Goal: Task Accomplishment & Management: Use online tool/utility

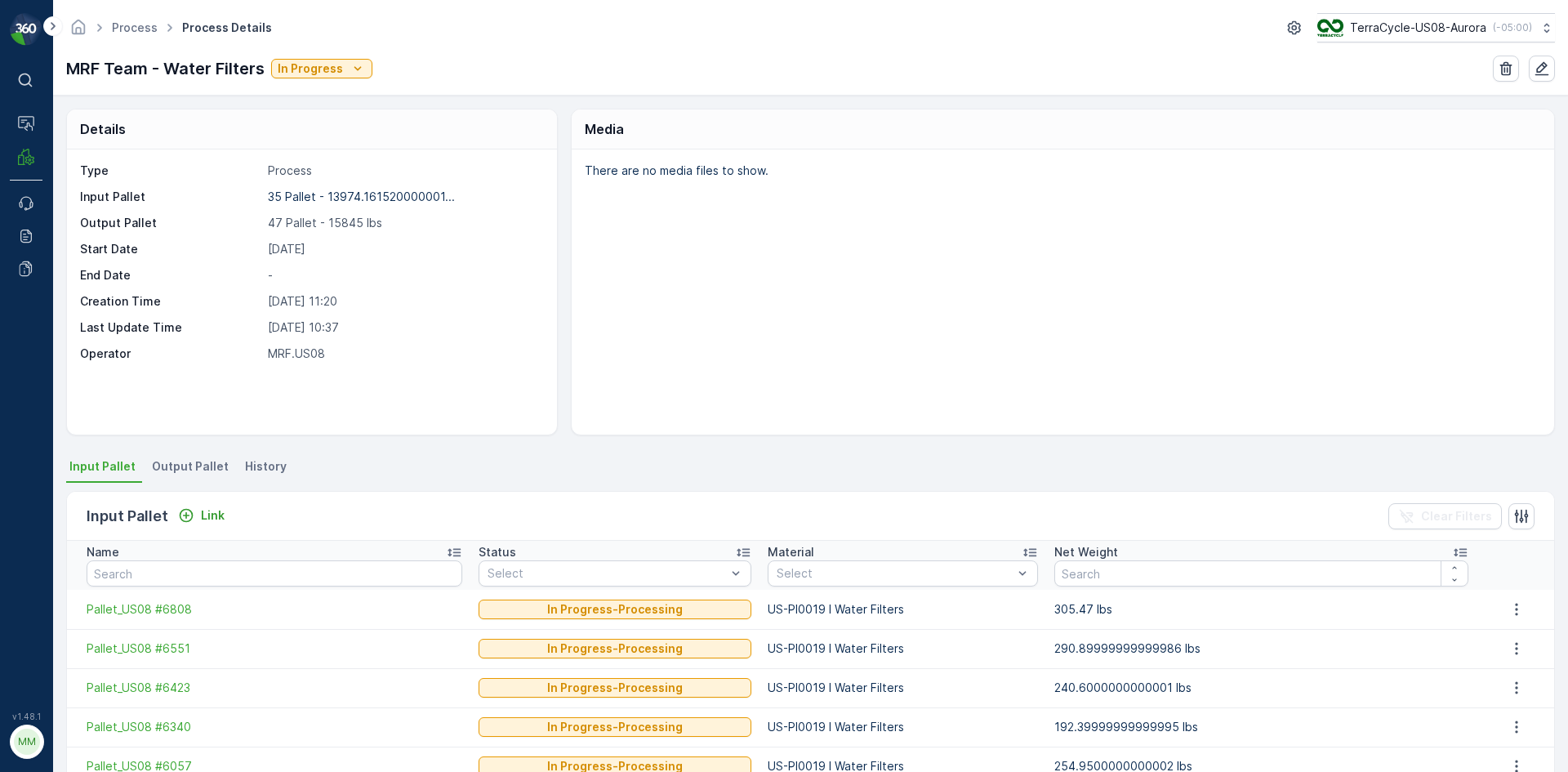
scroll to position [81, 0]
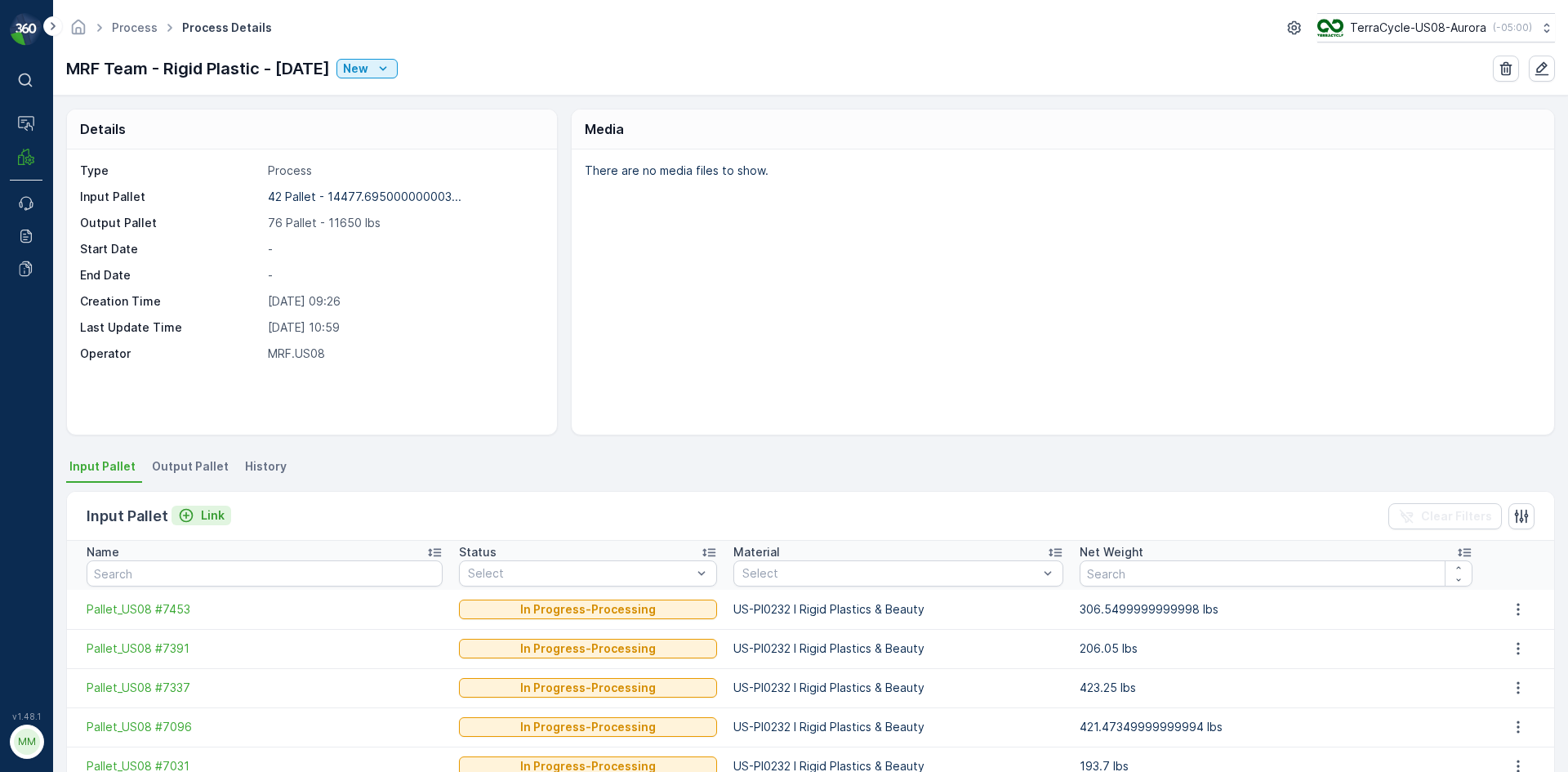
click at [174, 510] on button "Link" at bounding box center [201, 515] width 60 height 20
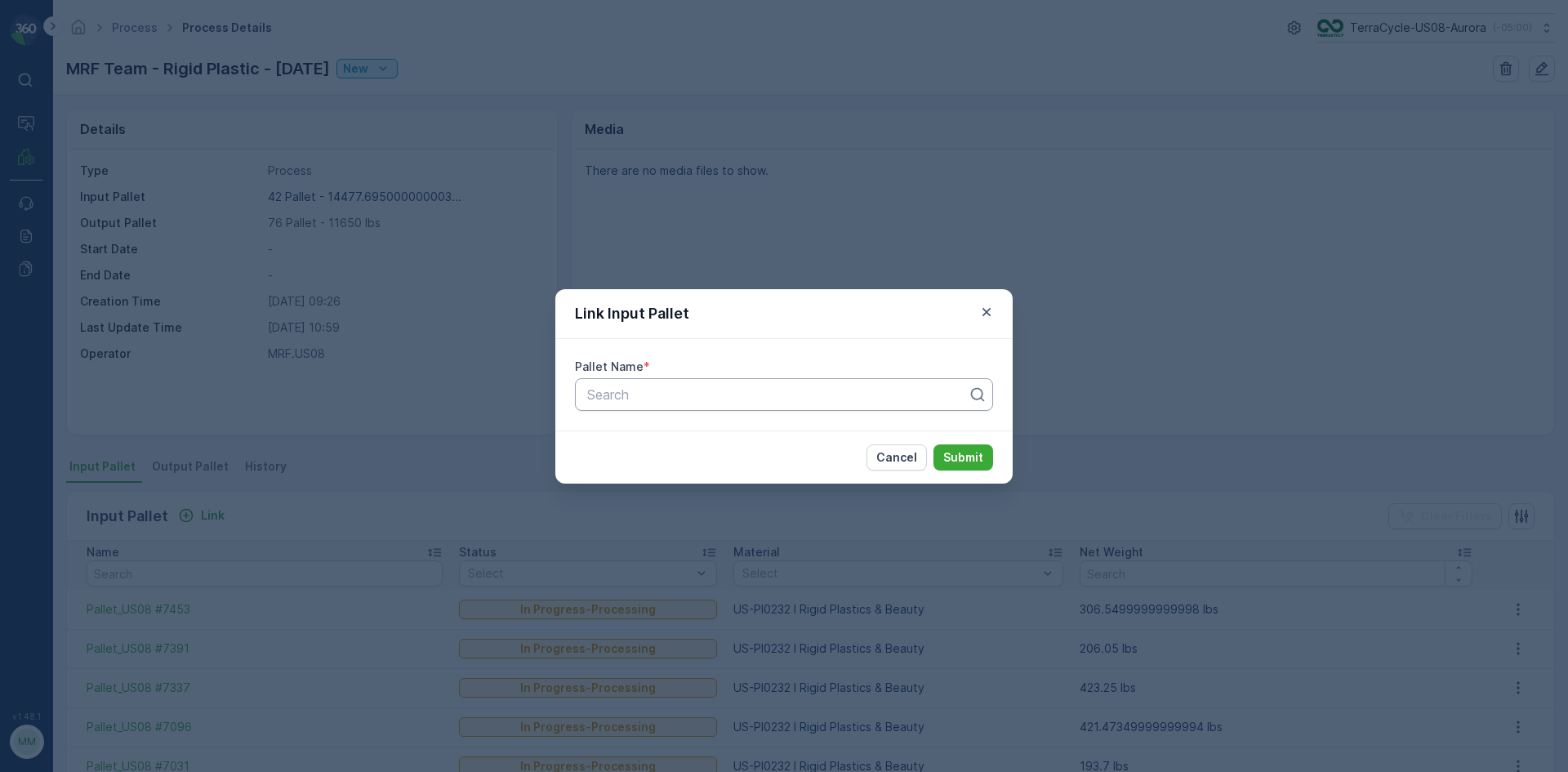
click at [681, 396] on div at bounding box center [778, 394] width 384 height 15
type input "5245"
click at [662, 462] on span "Pallet_US08 #5245" at bounding box center [644, 461] width 118 height 15
click at [963, 451] on p "Submit" at bounding box center [963, 457] width 40 height 17
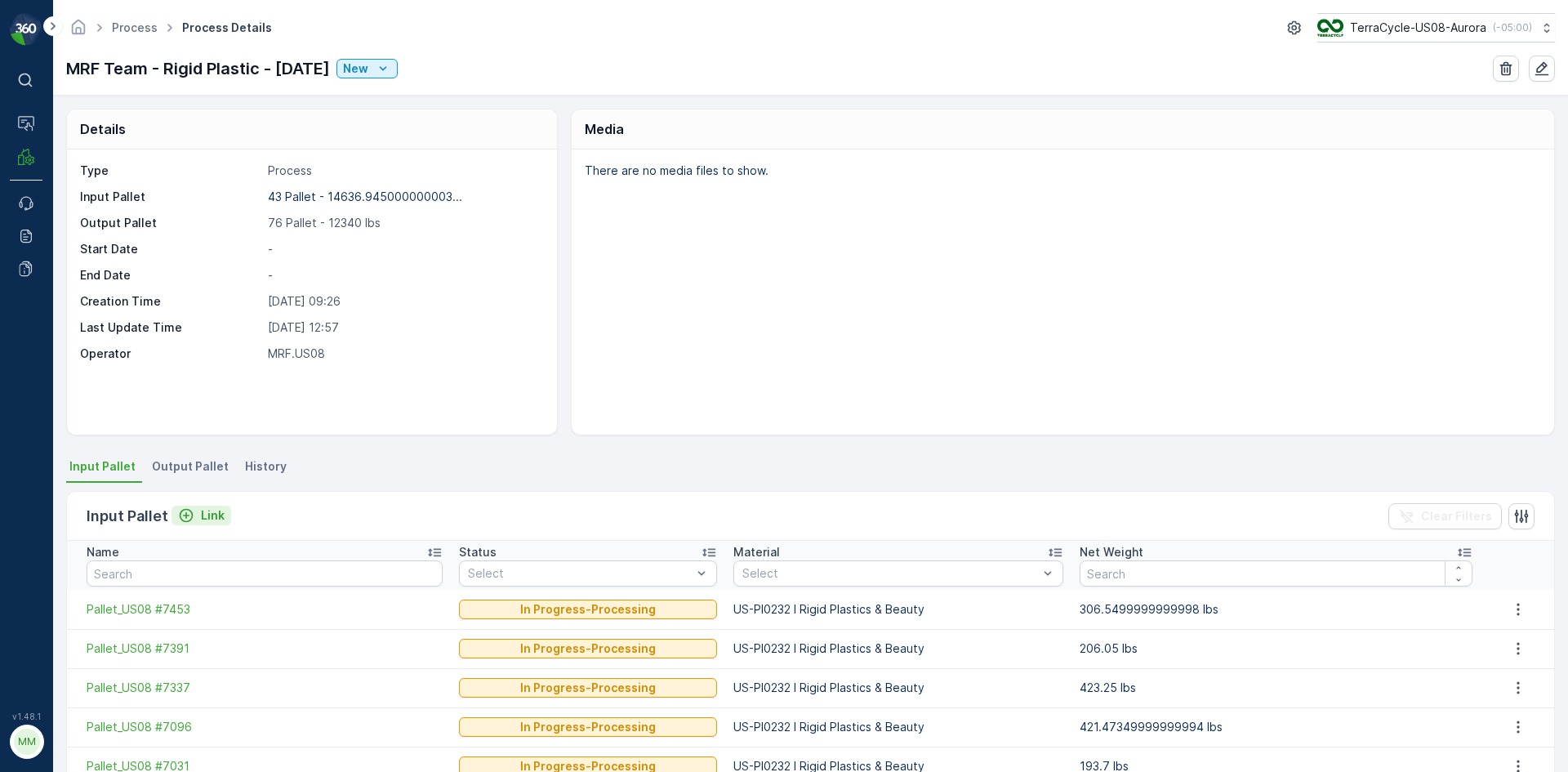
click at [208, 515] on p "Link" at bounding box center [213, 515] width 24 height 17
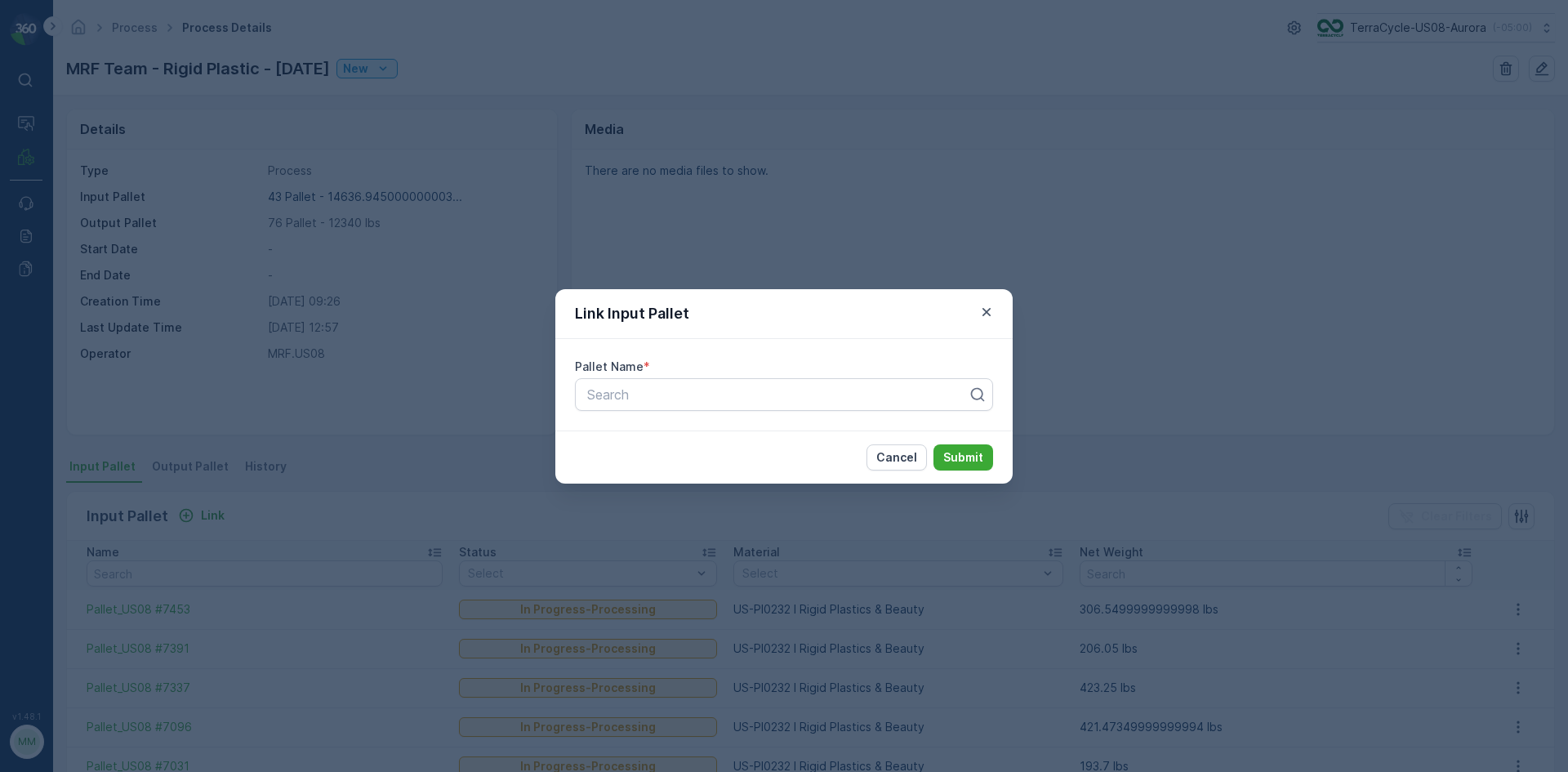
click at [811, 376] on div "Pallet Name * Search" at bounding box center [784, 384] width 458 height 91
click at [800, 389] on div at bounding box center [778, 394] width 384 height 15
type input "4934"
click at [738, 429] on div "Pallet_US08 #4934" at bounding box center [784, 434] width 399 height 15
click at [988, 459] on button "Submit" at bounding box center [963, 457] width 60 height 26
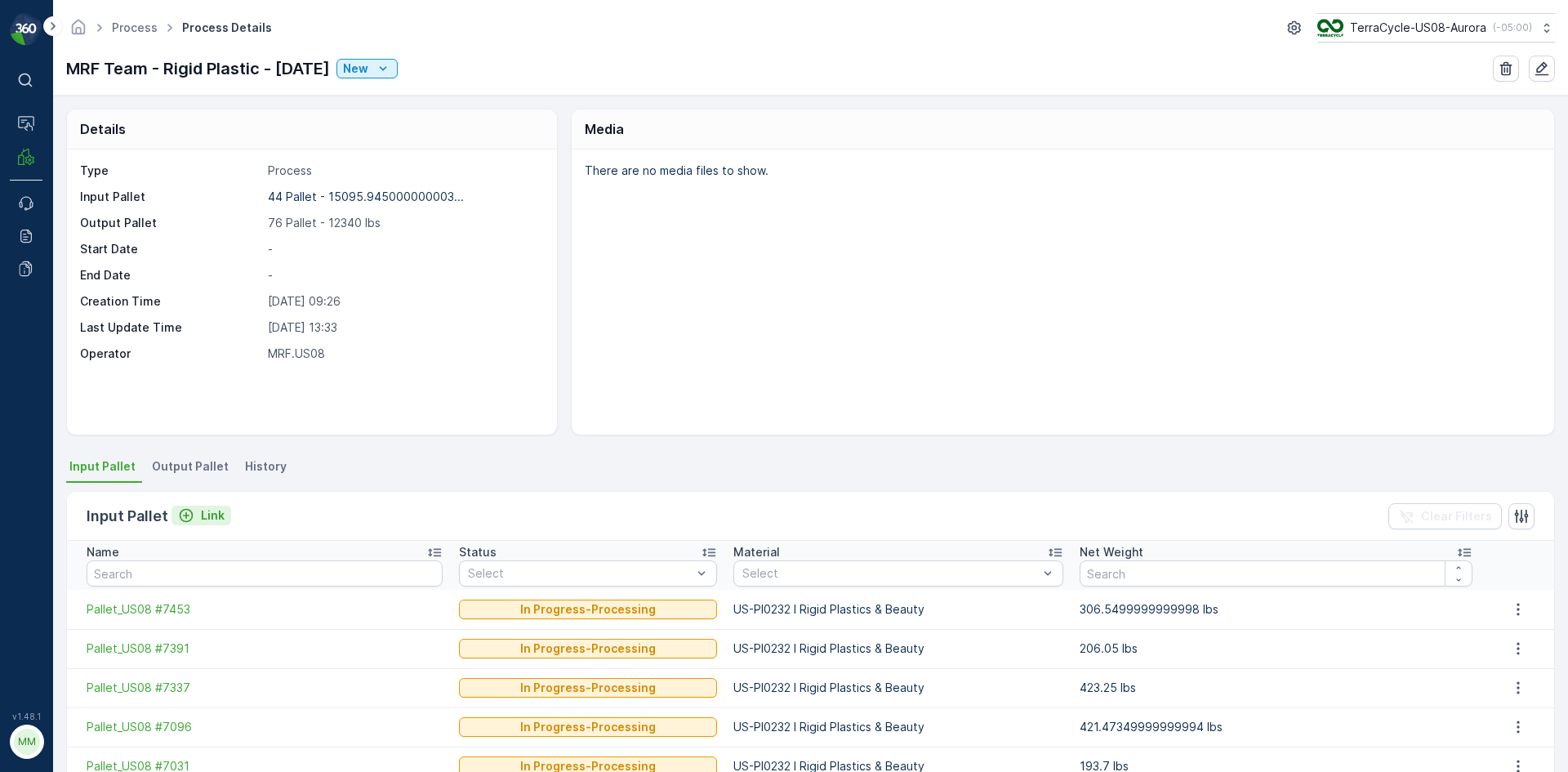
click at [204, 515] on p "Link" at bounding box center [213, 515] width 24 height 17
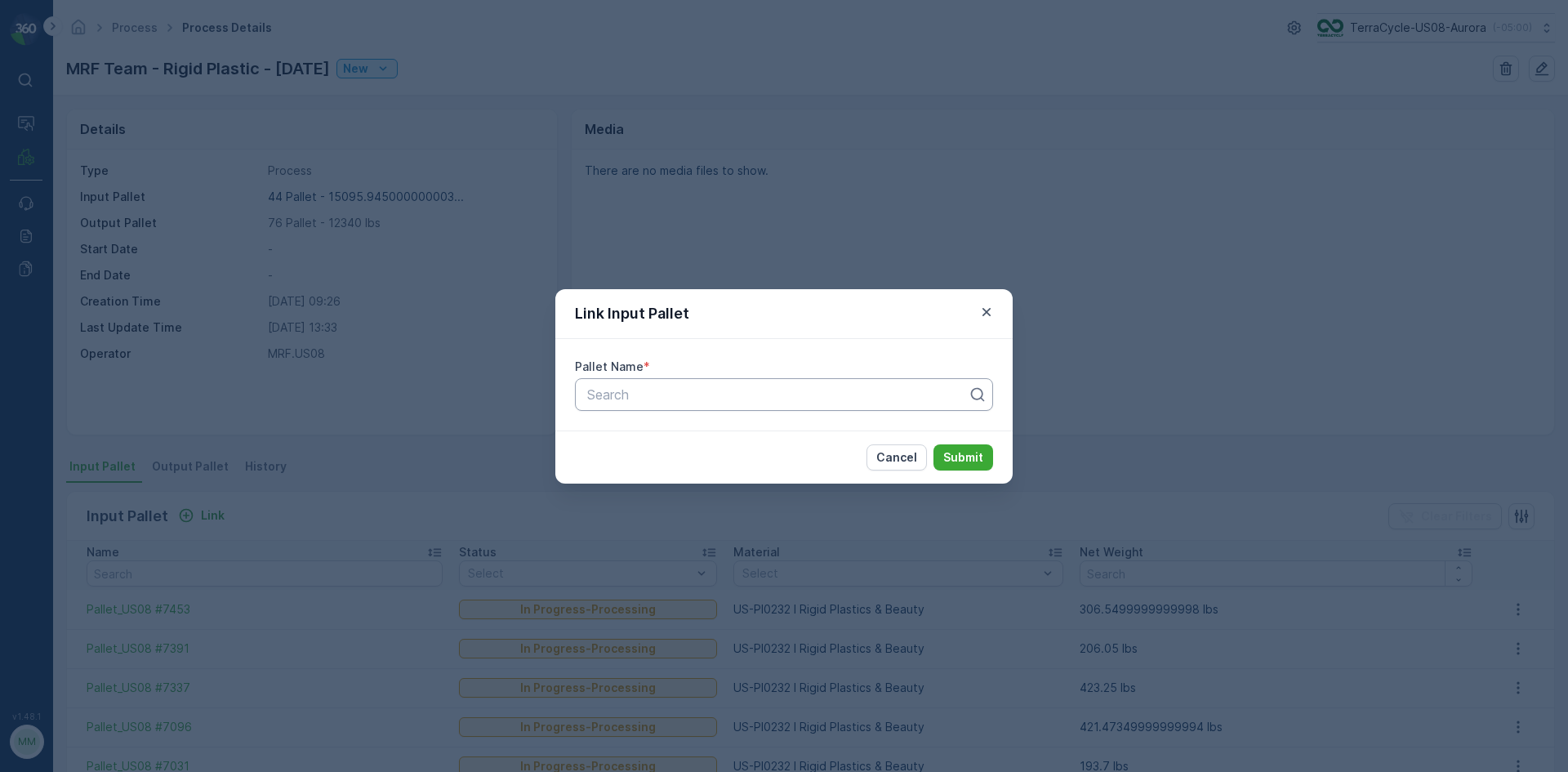
click at [762, 405] on div "Search" at bounding box center [784, 394] width 418 height 32
type input "5187"
click at [753, 437] on div "Pallet_US08 #5187" at bounding box center [784, 434] width 399 height 15
click at [963, 458] on p "Submit" at bounding box center [963, 457] width 40 height 17
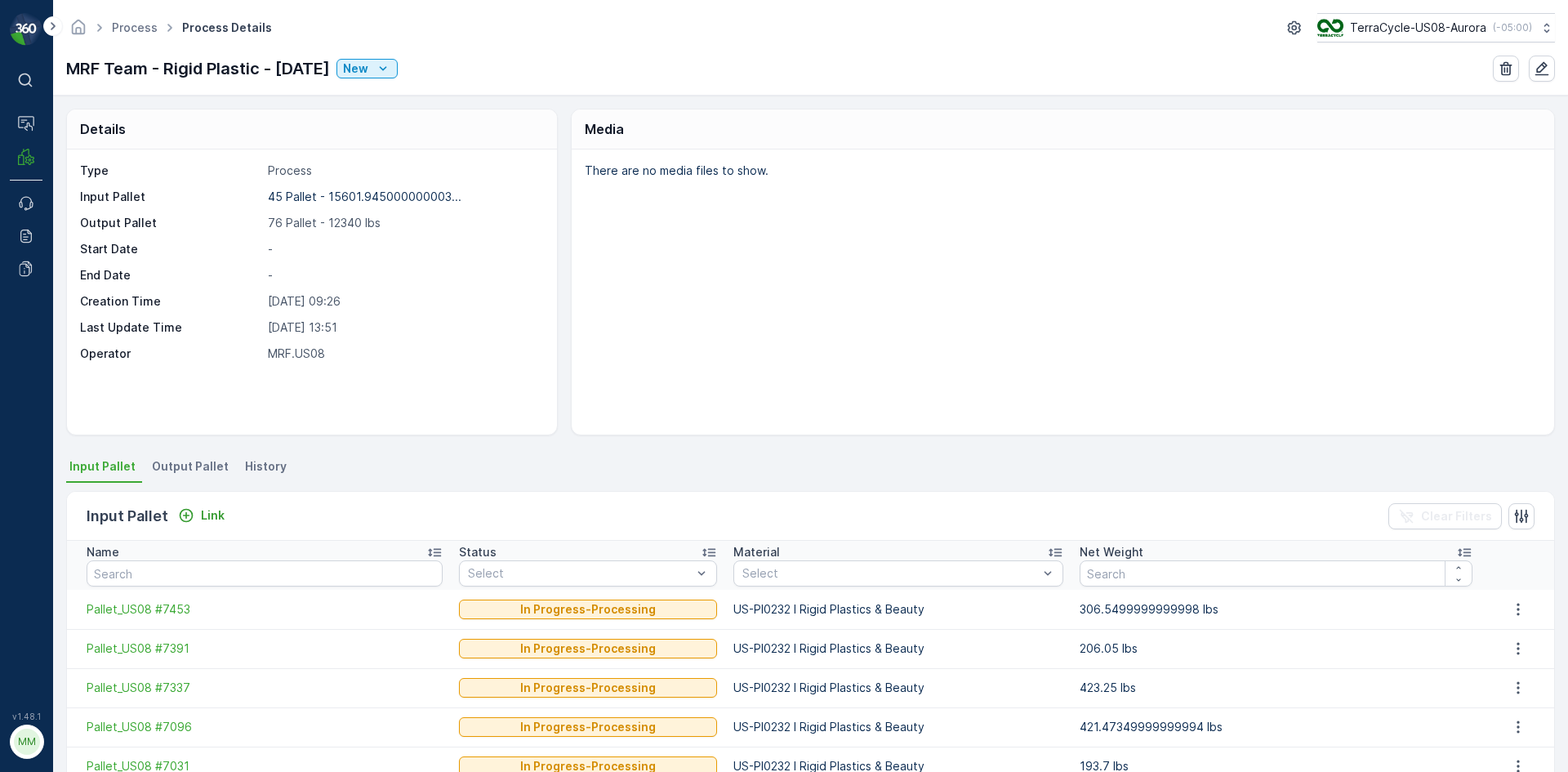
click at [153, 458] on span "Output Pallet" at bounding box center [190, 466] width 76 height 17
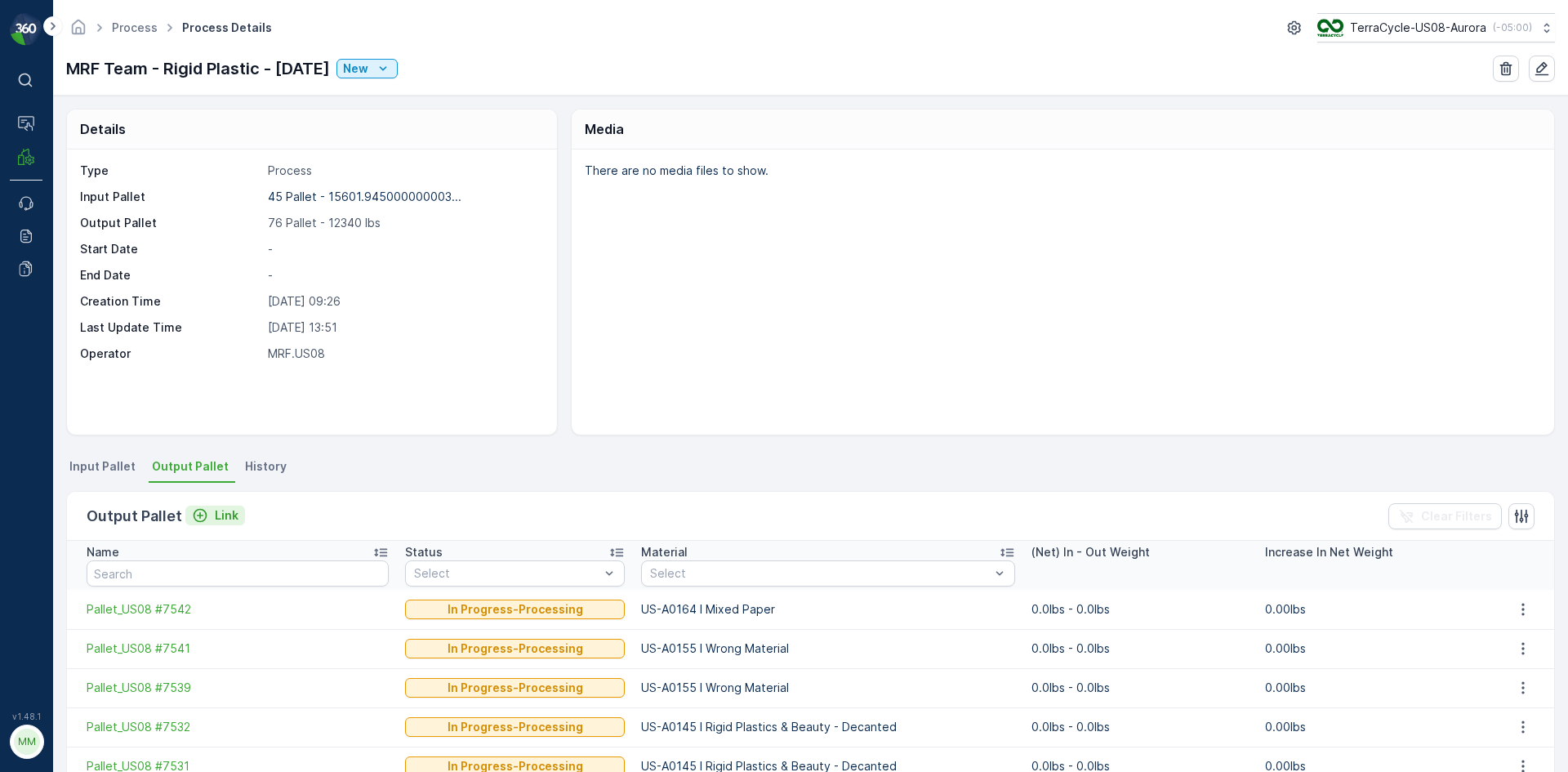
click at [208, 515] on div "Link" at bounding box center [216, 515] width 47 height 17
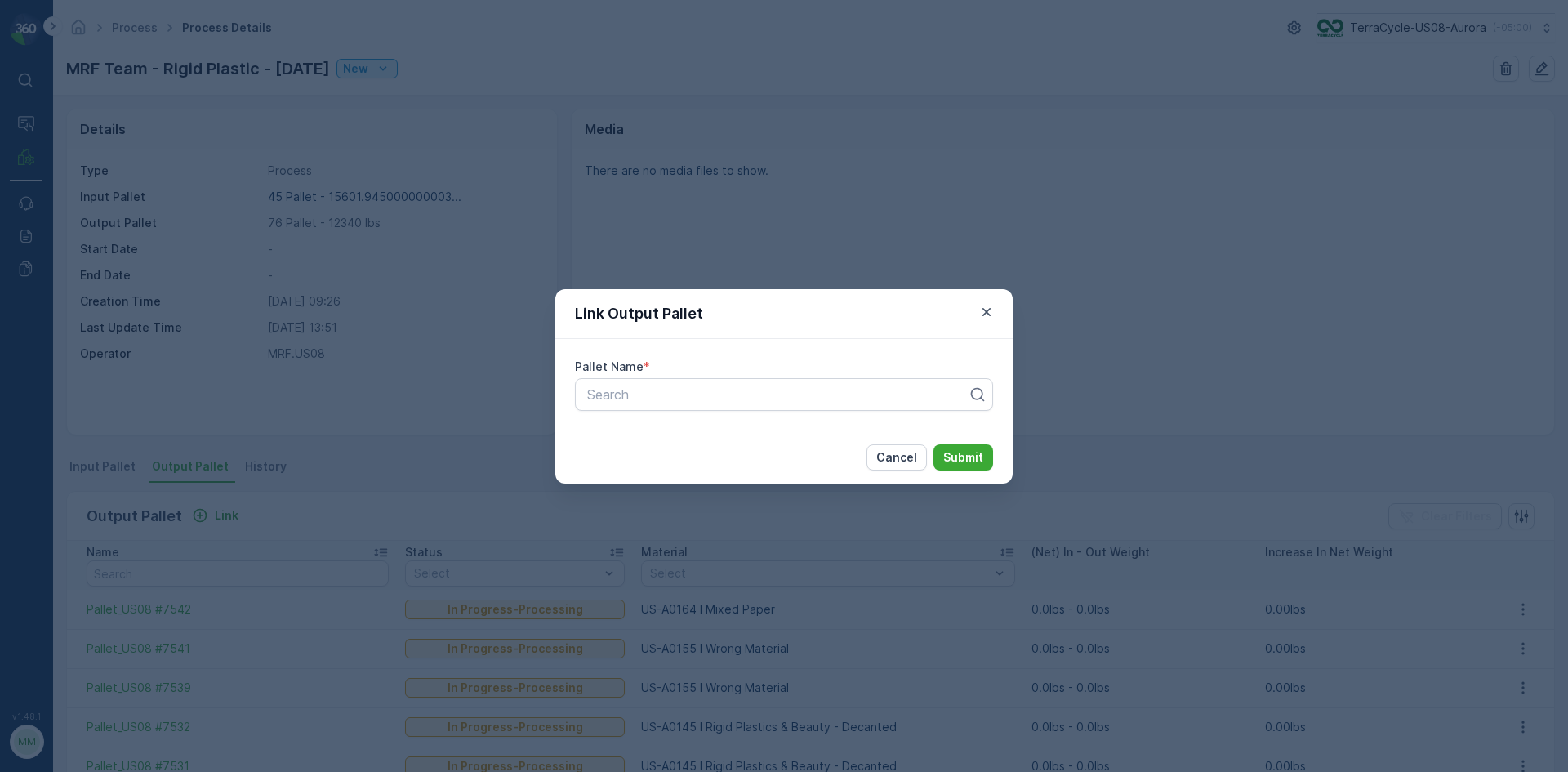
click at [725, 415] on div "Pallet Name * Search" at bounding box center [784, 384] width 458 height 91
click at [732, 400] on div at bounding box center [778, 394] width 384 height 15
type input "7415"
click at [738, 440] on div "Pallet_US08 #7415" at bounding box center [784, 434] width 399 height 15
click at [951, 460] on p "Submit" at bounding box center [963, 457] width 40 height 17
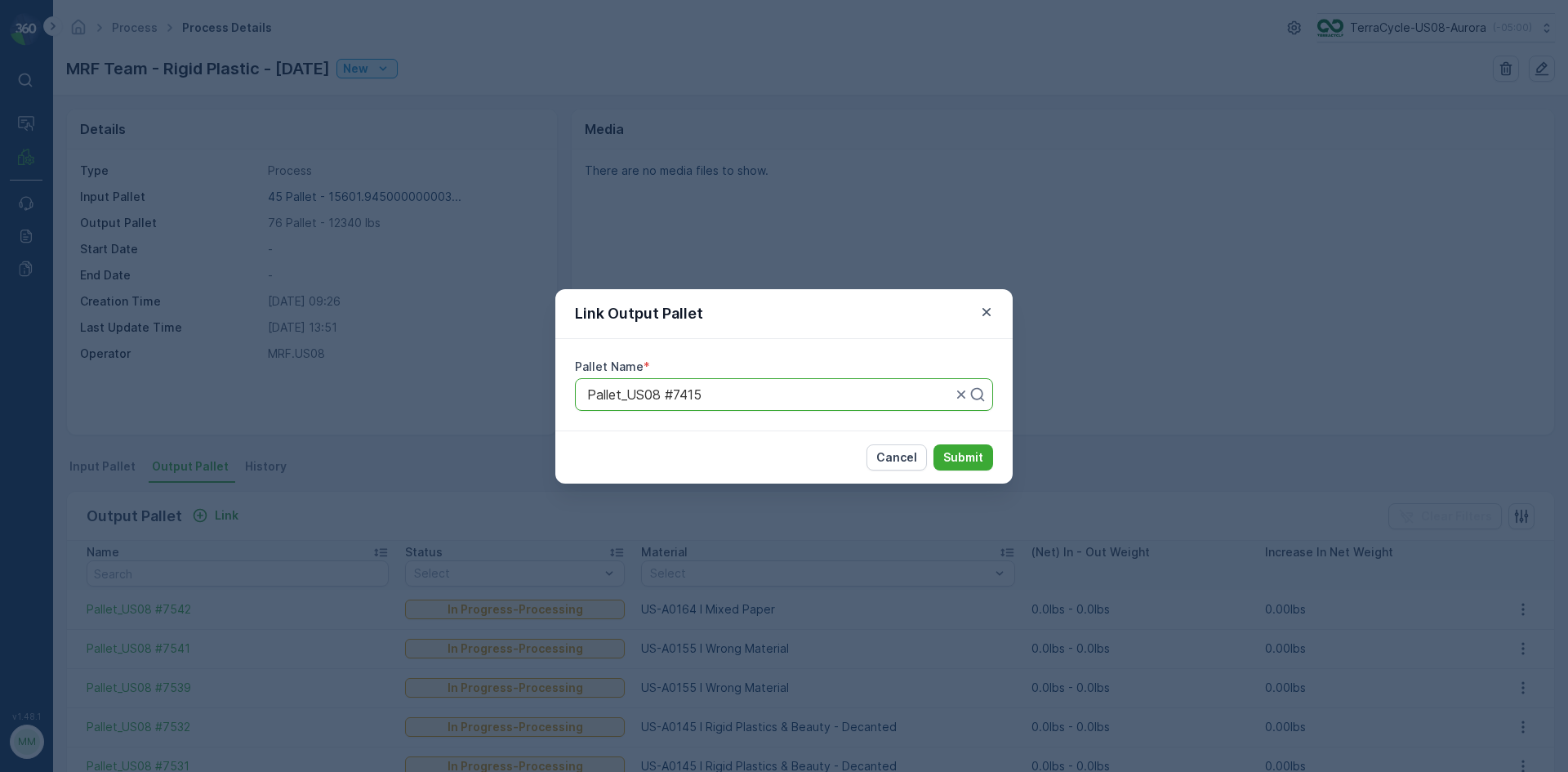
click at [978, 395] on icon at bounding box center [977, 394] width 17 height 17
click at [802, 397] on div at bounding box center [778, 394] width 384 height 15
type input "7529"
click at [702, 434] on span "Pallet_US08 #7529" at bounding box center [643, 434] width 117 height 15
click at [975, 460] on p "Submit" at bounding box center [963, 457] width 40 height 17
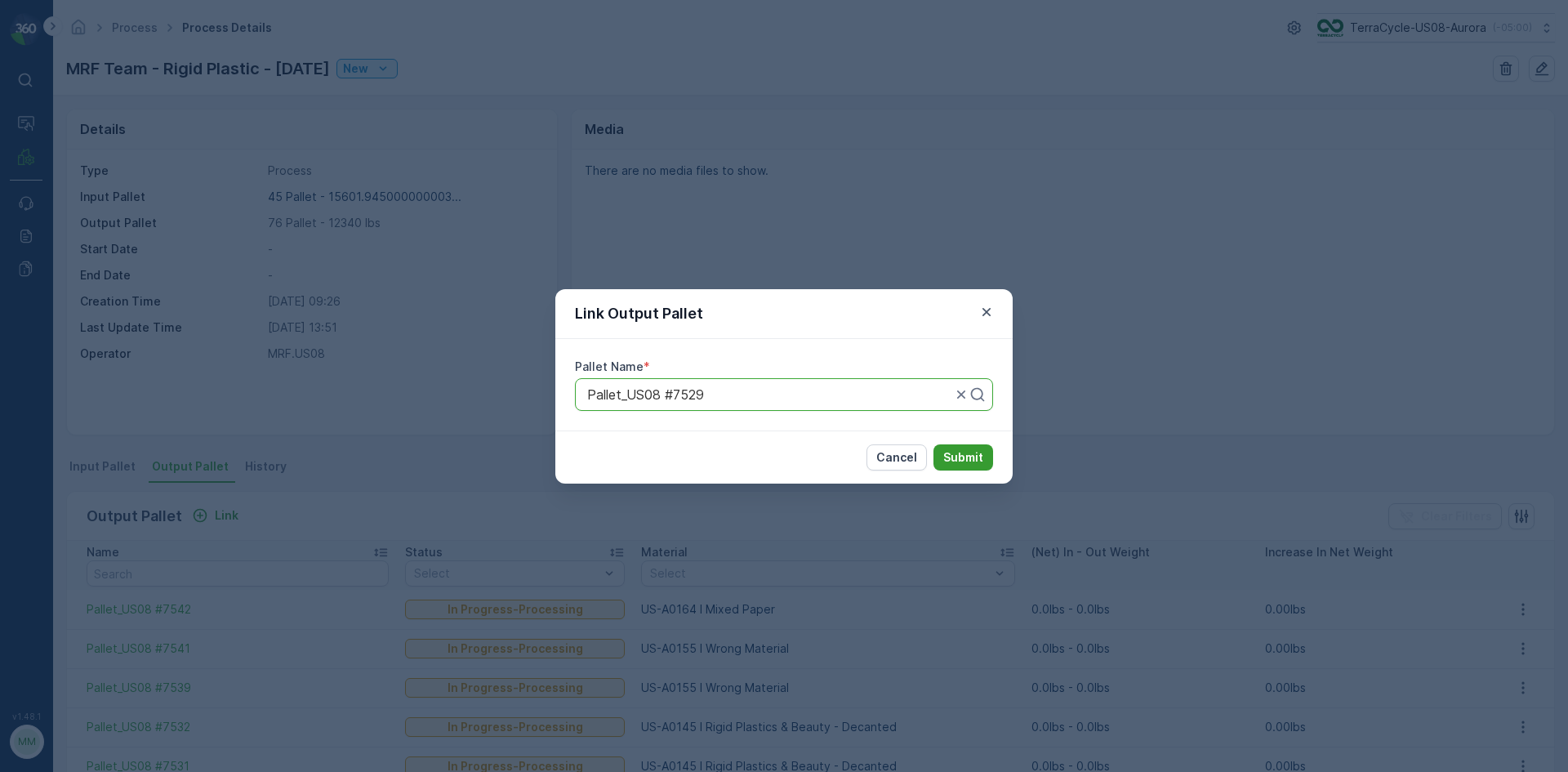
click at [975, 460] on p "Submit" at bounding box center [963, 457] width 40 height 17
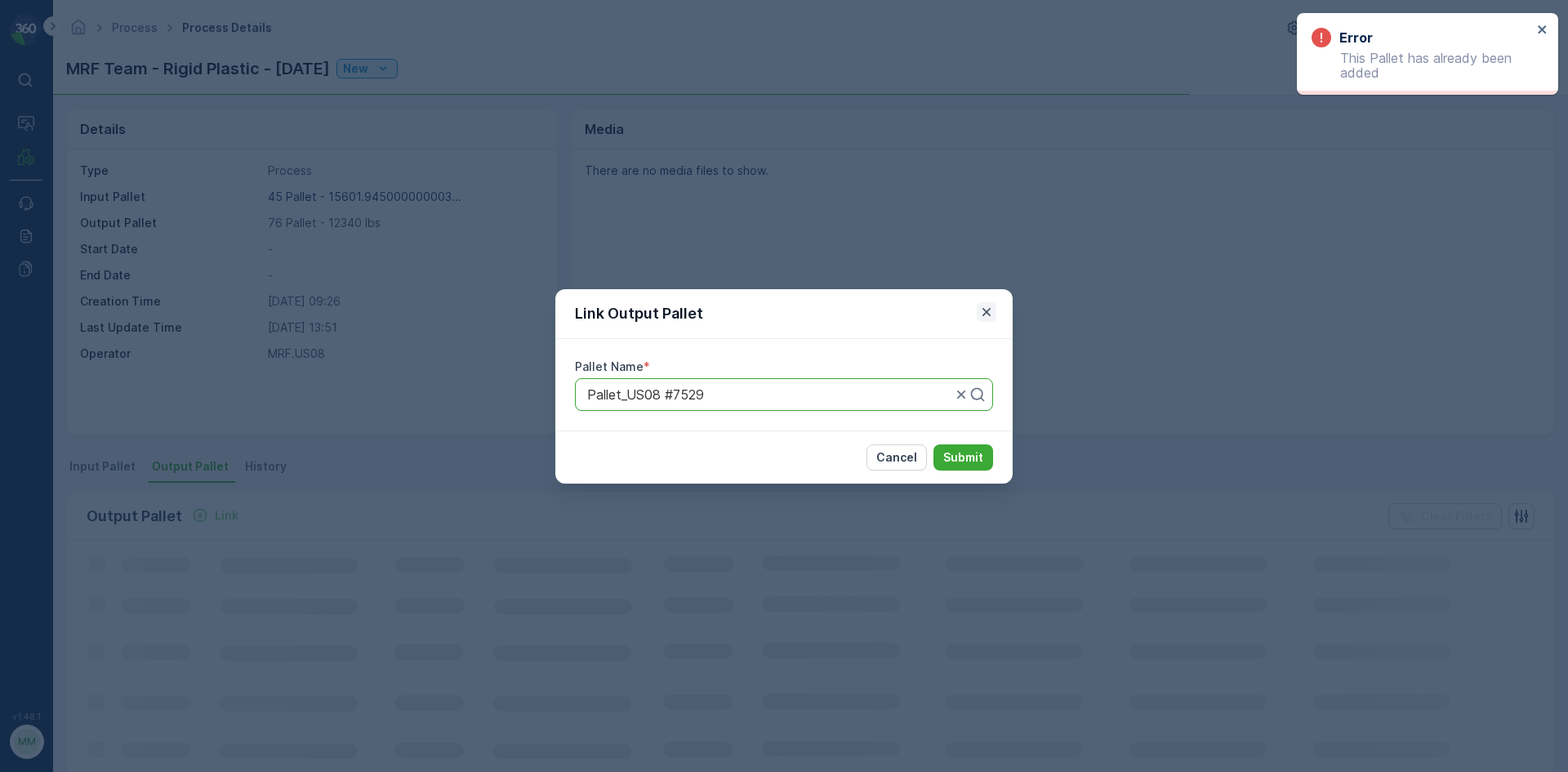
click at [988, 312] on icon "button" at bounding box center [987, 311] width 8 height 8
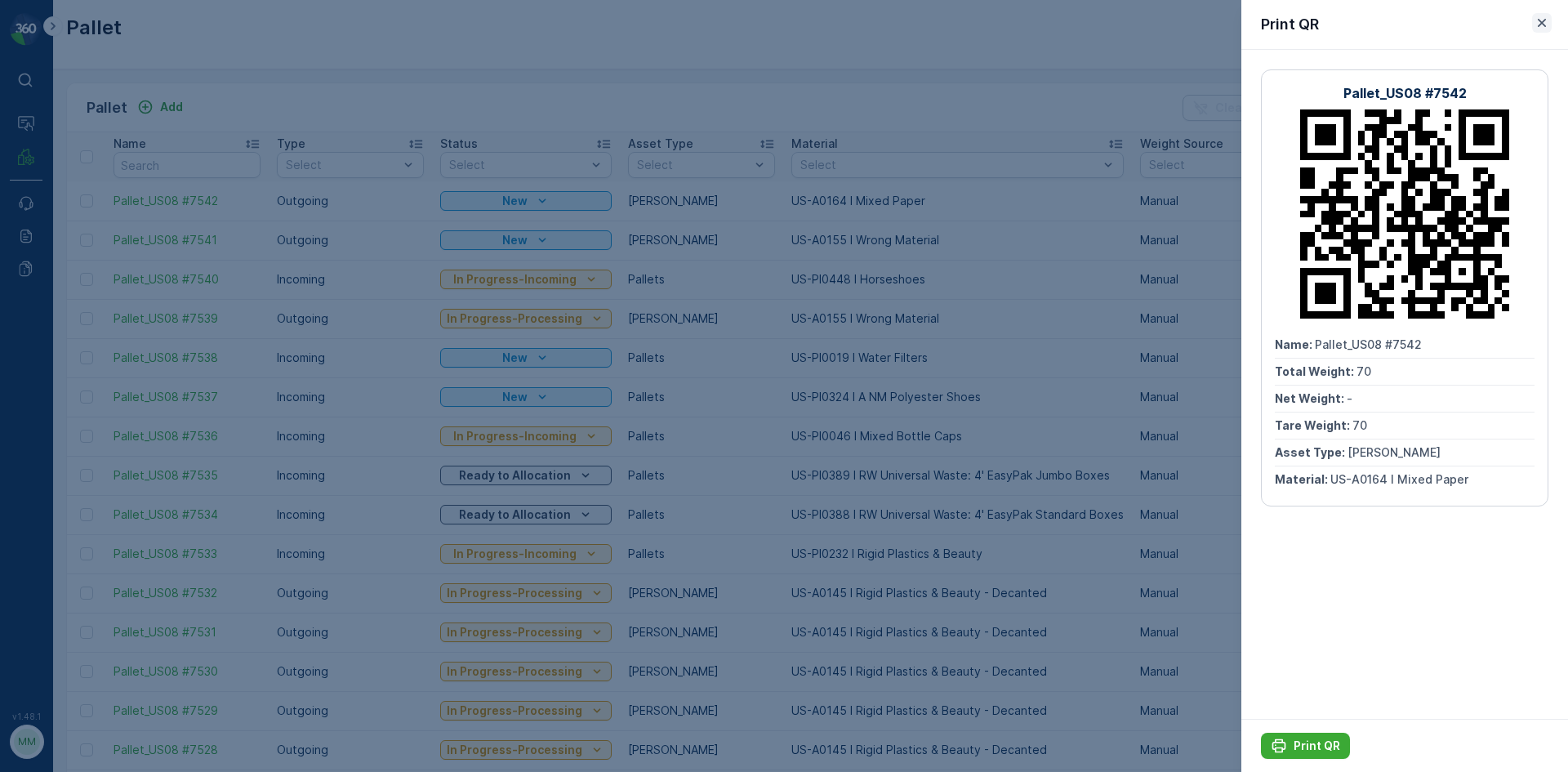
click at [1537, 17] on icon "button" at bounding box center [1542, 23] width 17 height 17
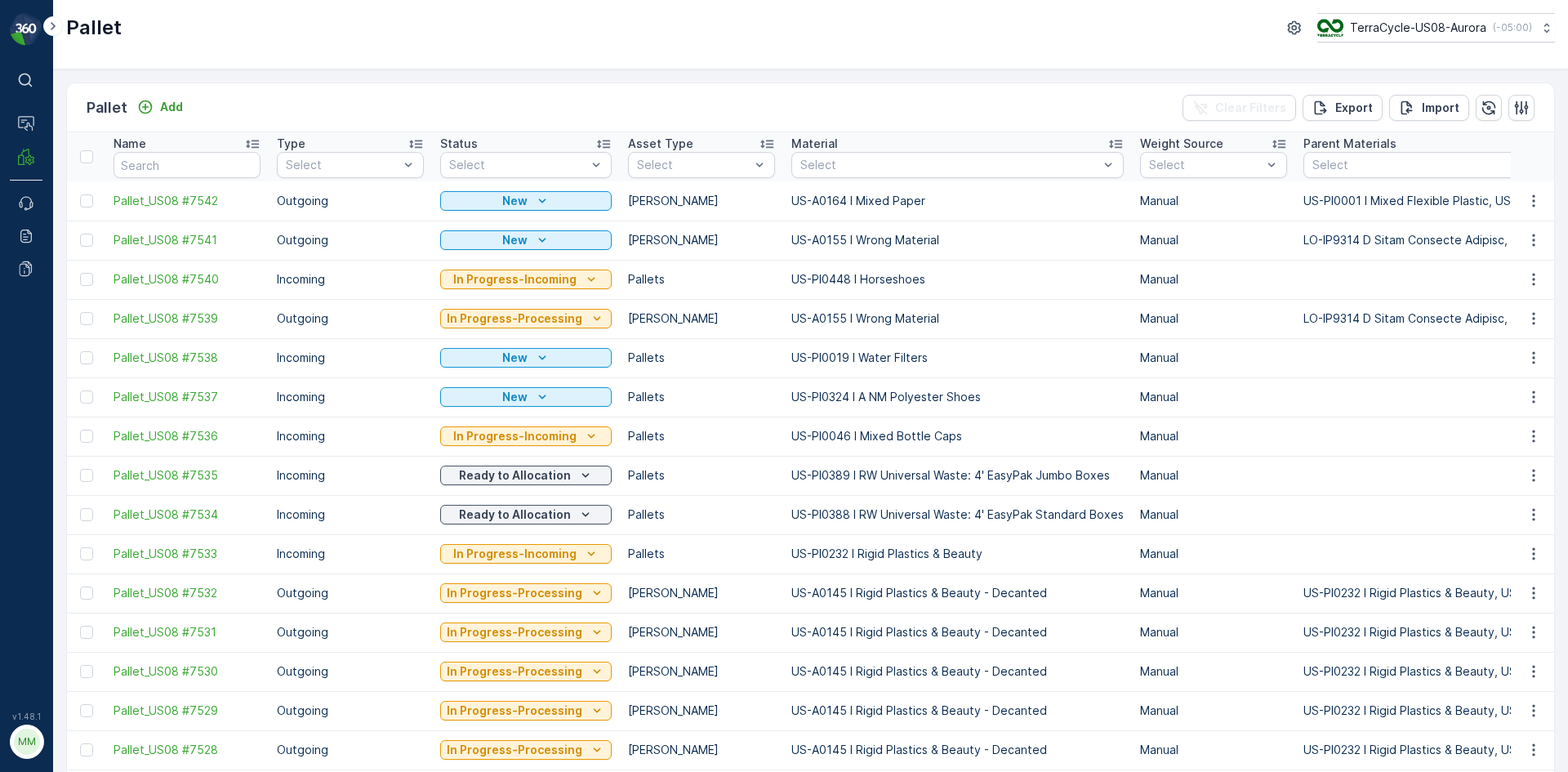
click at [189, 160] on input "text" at bounding box center [187, 165] width 147 height 26
type input "74"
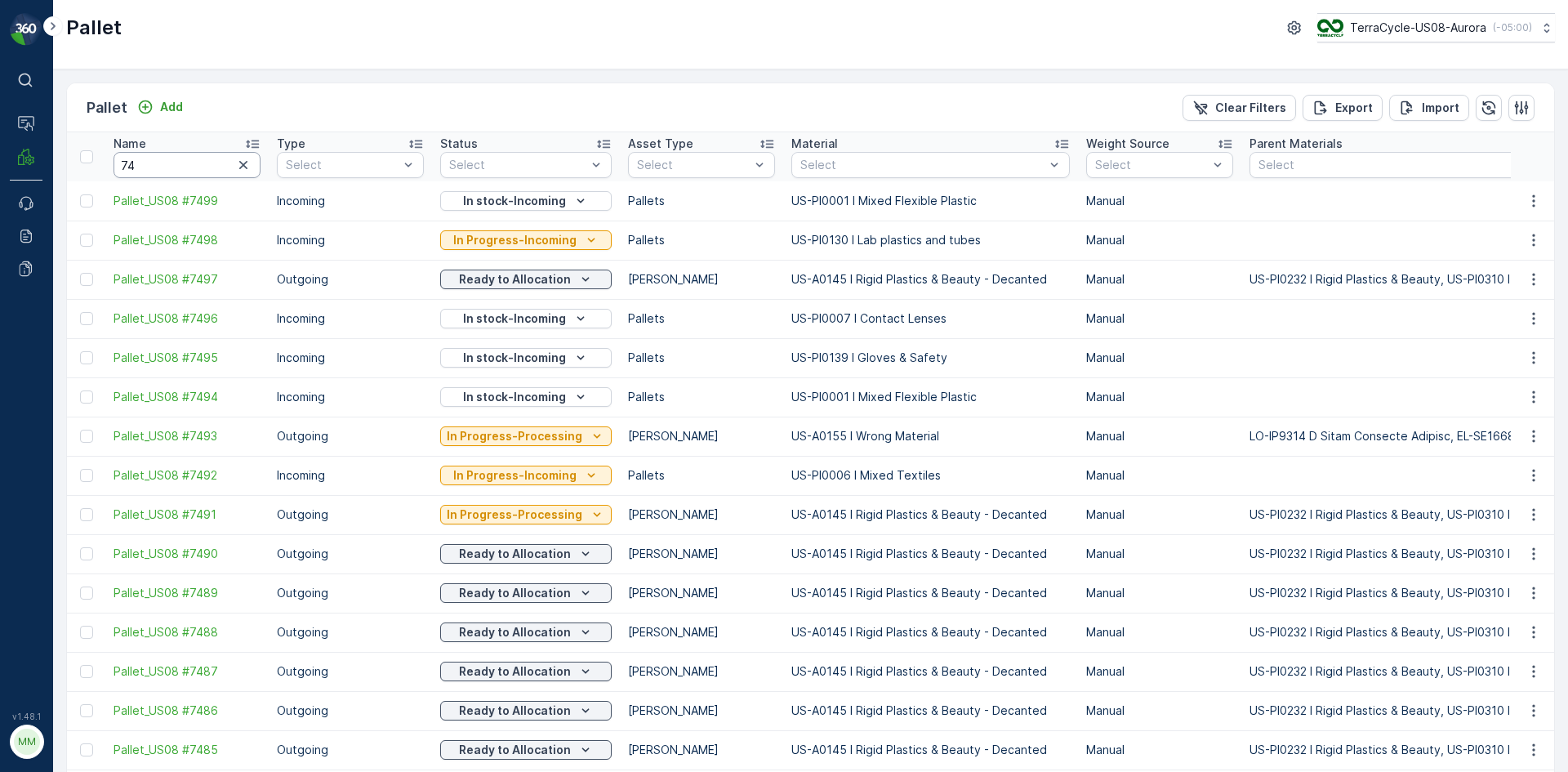
click at [153, 165] on input "74" at bounding box center [187, 165] width 147 height 26
type input "7415"
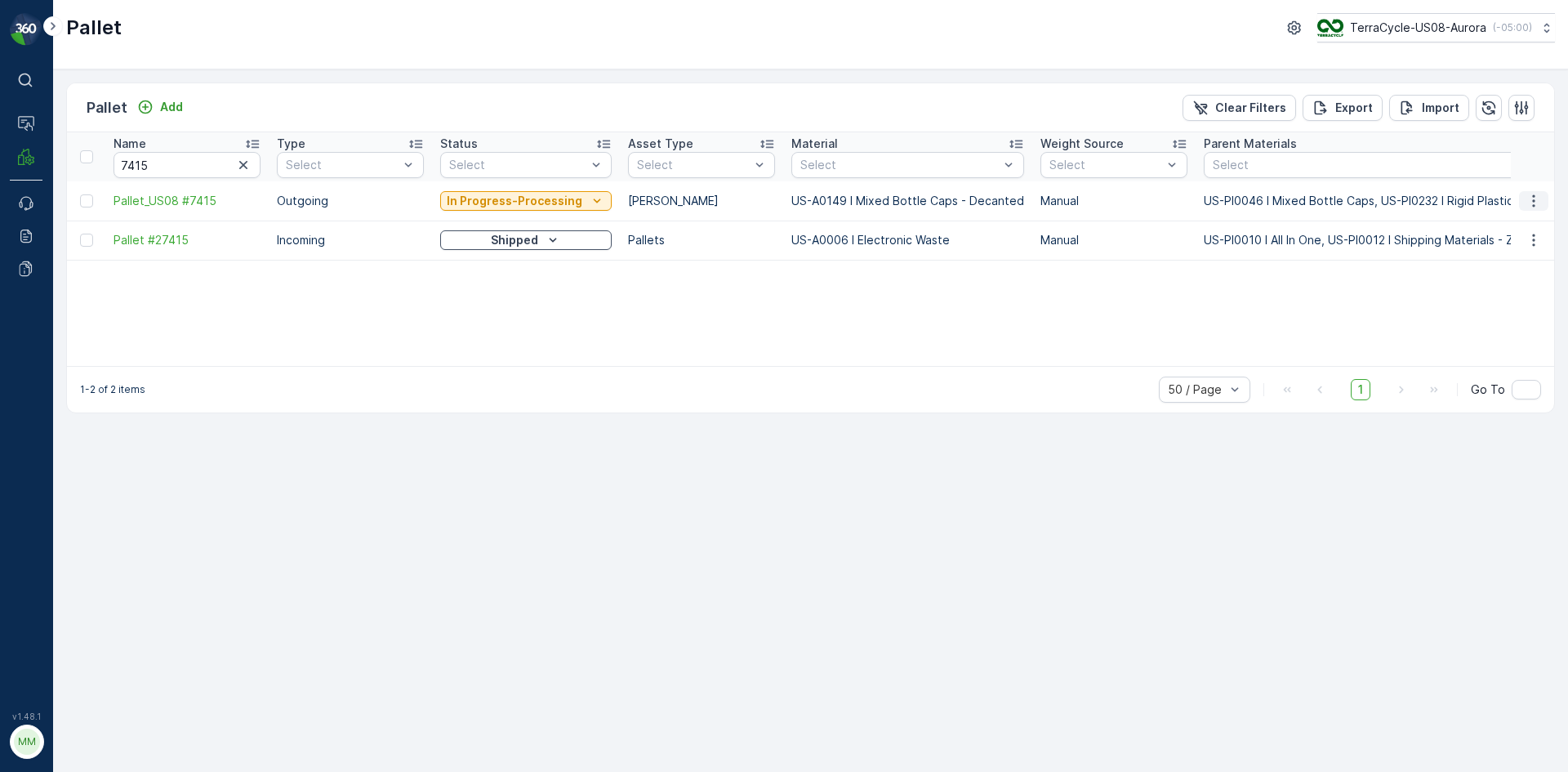
click at [1537, 194] on icon "button" at bounding box center [1534, 201] width 17 height 17
click at [196, 201] on span "Pallet_US08 #7415" at bounding box center [187, 201] width 147 height 17
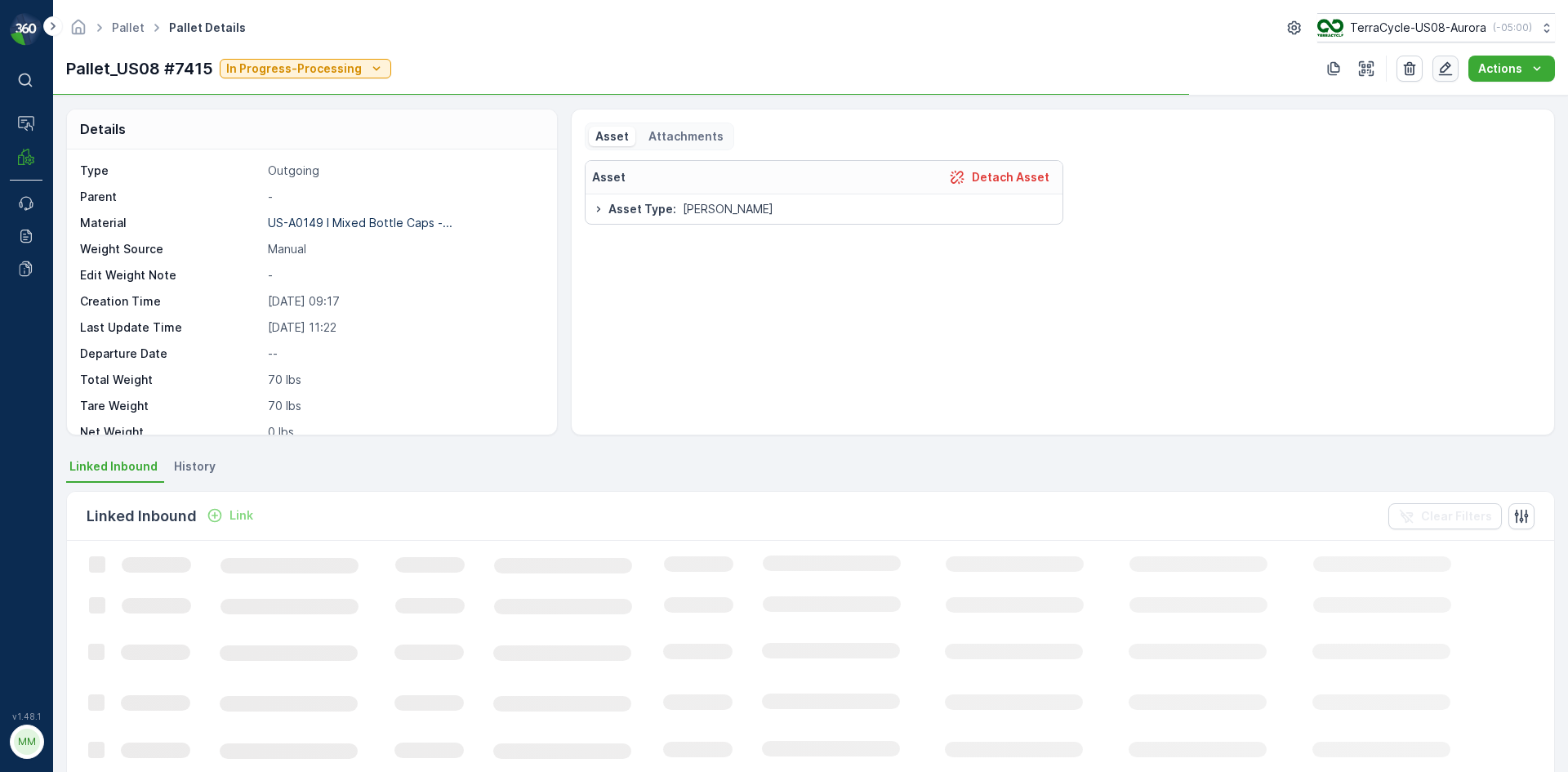
click at [1435, 72] on button "button" at bounding box center [1446, 69] width 26 height 26
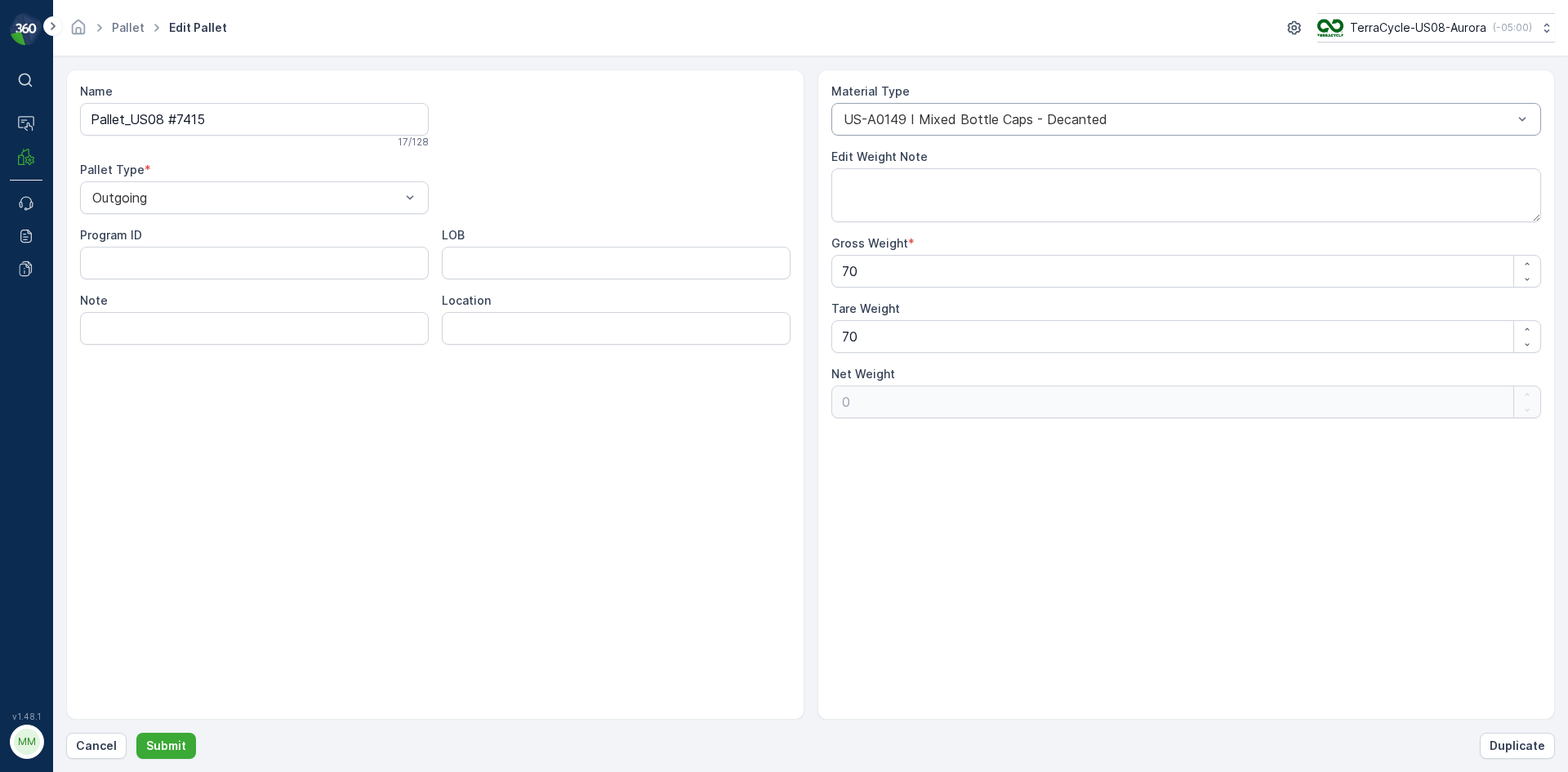
click at [1408, 117] on div at bounding box center [1178, 119] width 673 height 15
type input "145"
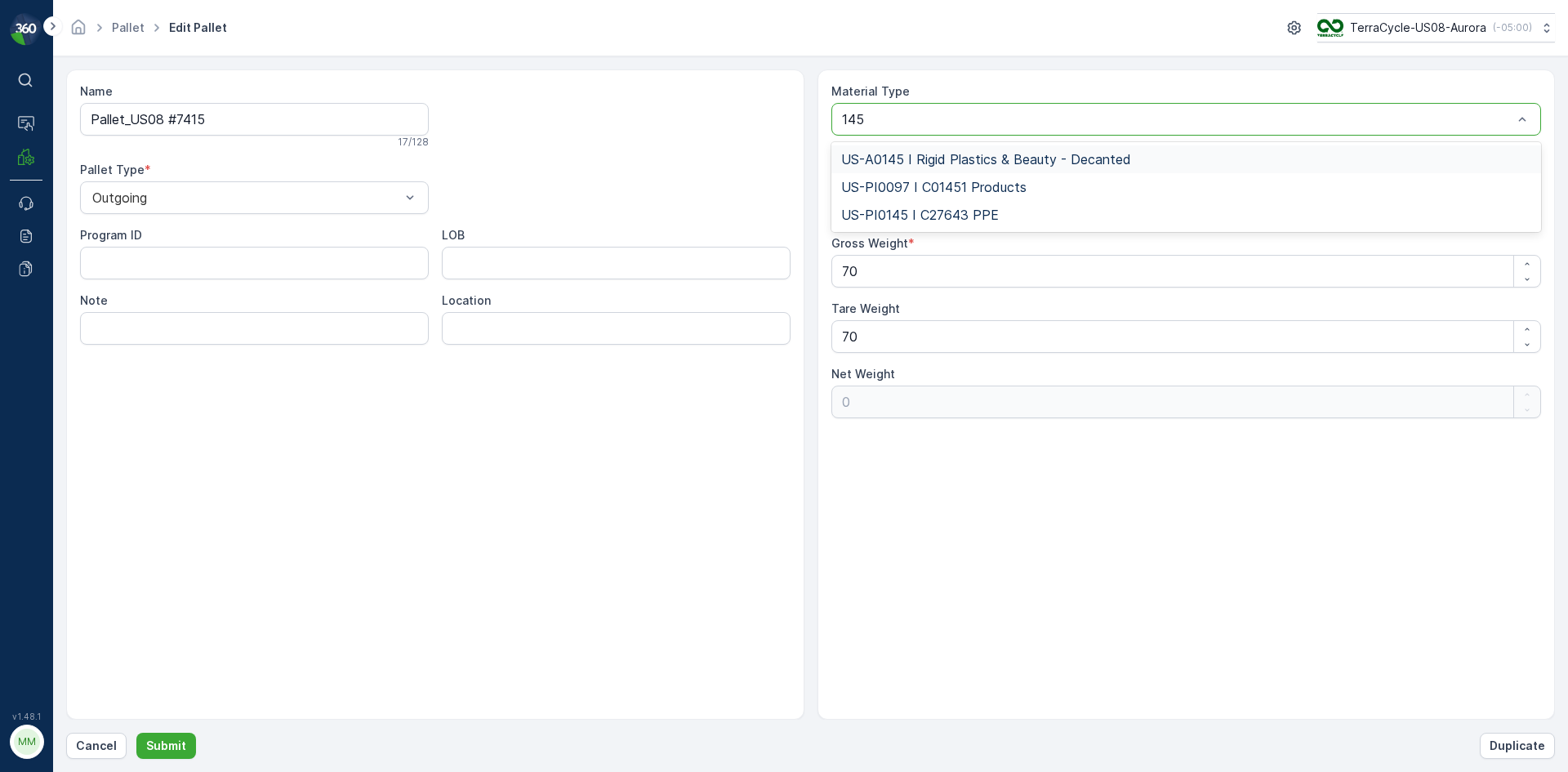
click at [1149, 169] on div "US-A0145 I Rigid Plastics & Beauty - Decanted" at bounding box center [1186, 159] width 710 height 27
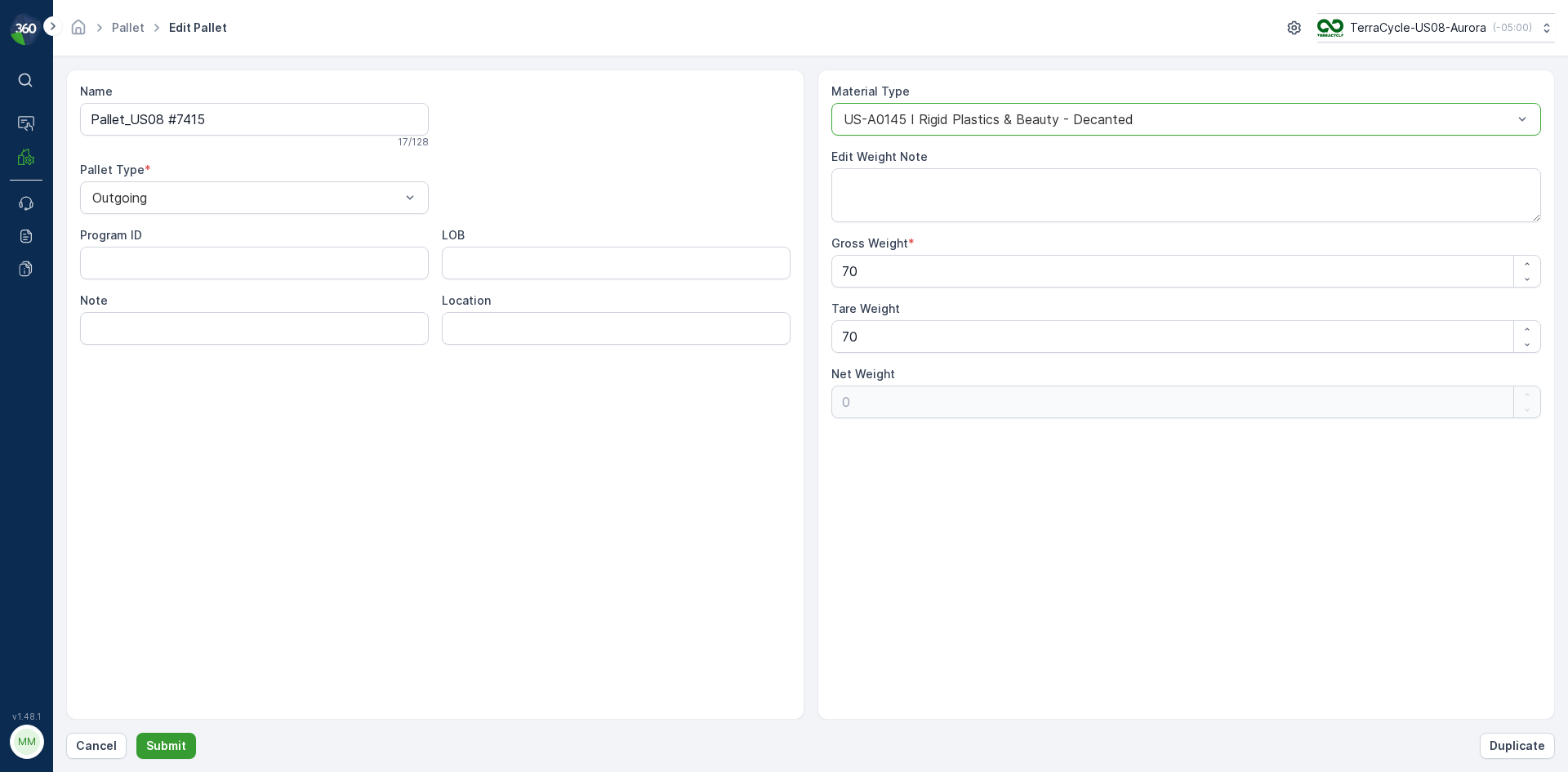
click at [176, 748] on p "Submit" at bounding box center [166, 746] width 40 height 17
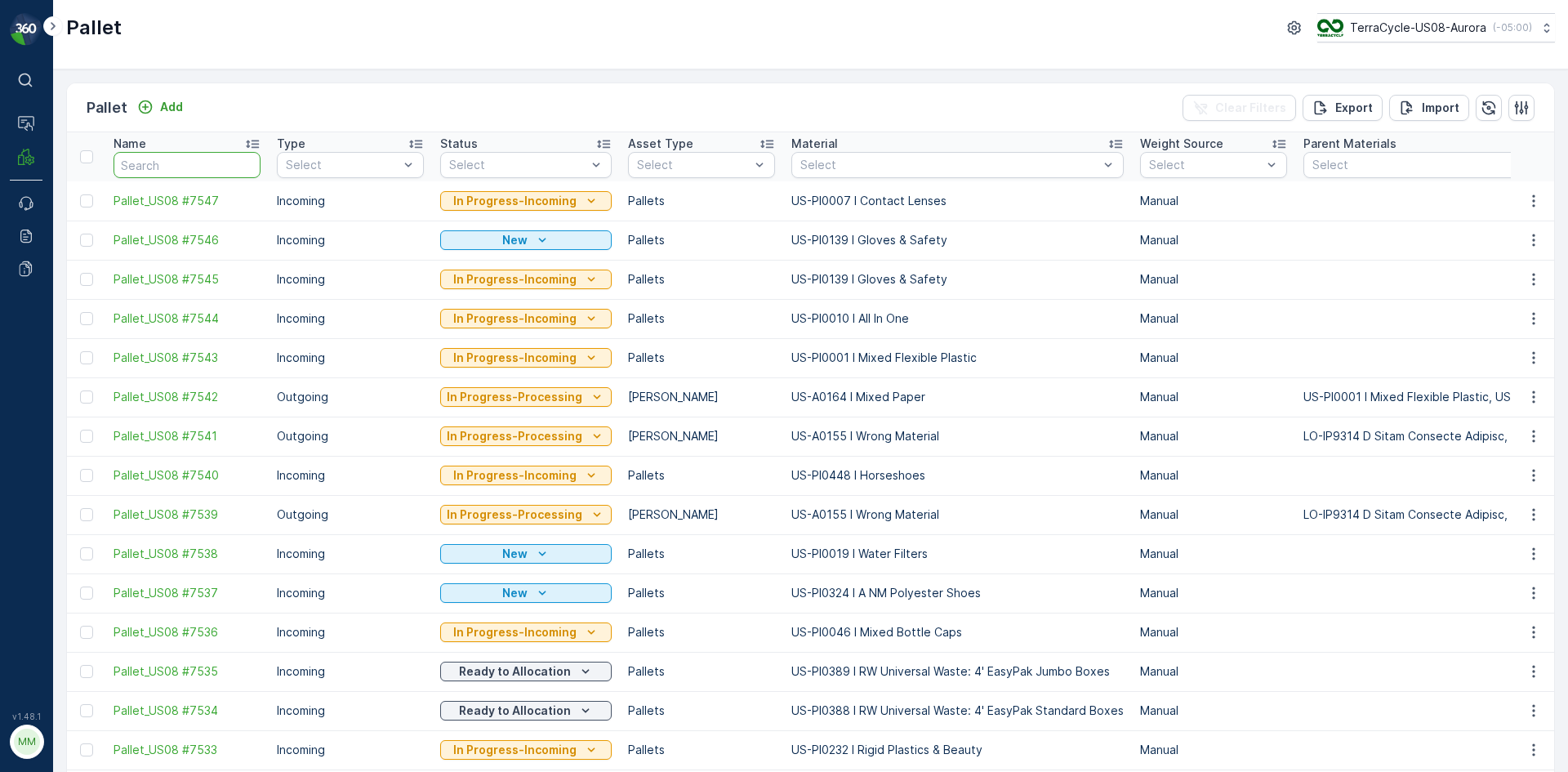
click at [187, 169] on input "text" at bounding box center [187, 165] width 147 height 26
type input "7415"
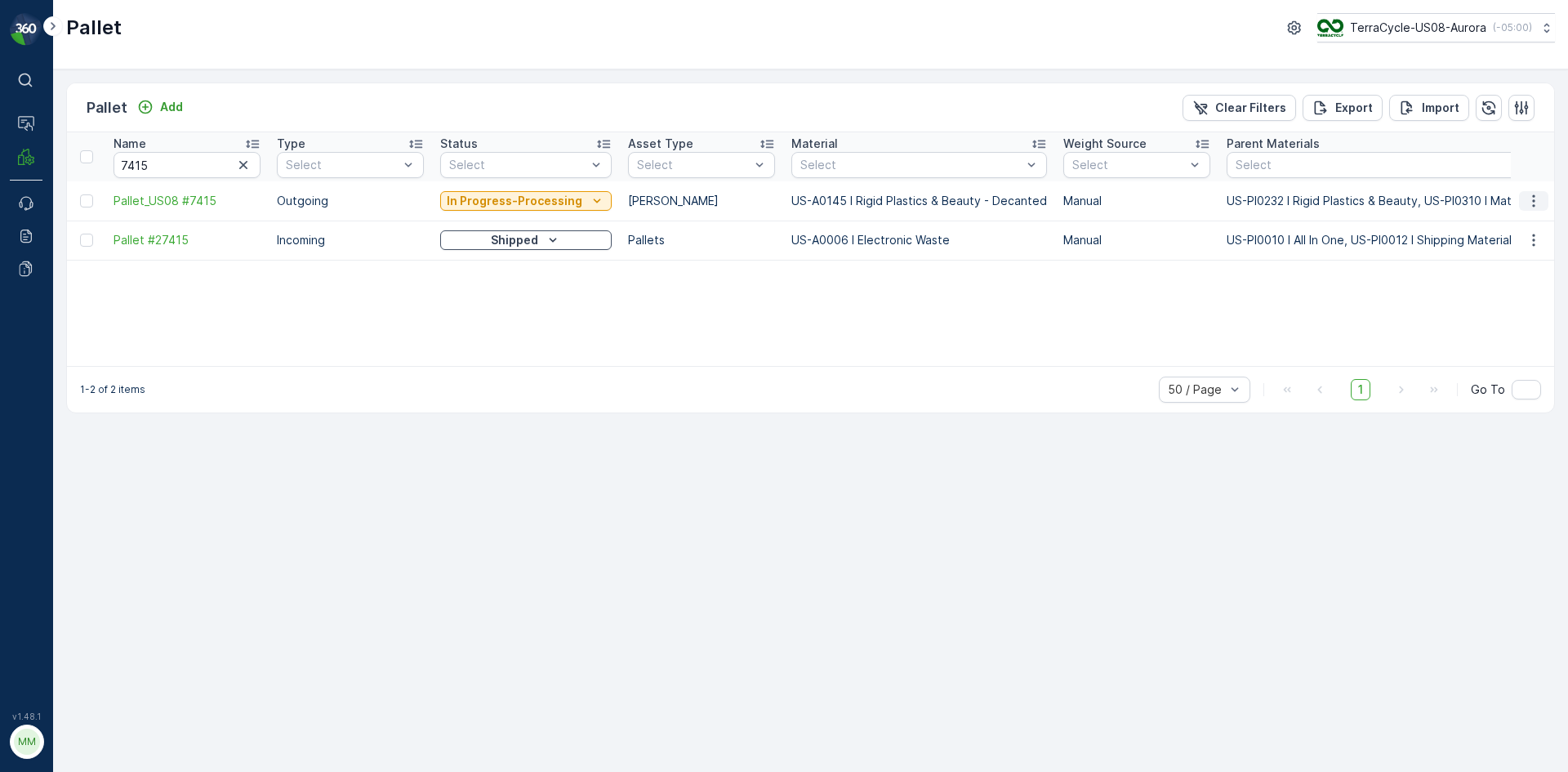
click at [1539, 196] on icon "button" at bounding box center [1534, 201] width 17 height 17
click at [1502, 312] on span "Print QR" at bounding box center [1490, 316] width 45 height 17
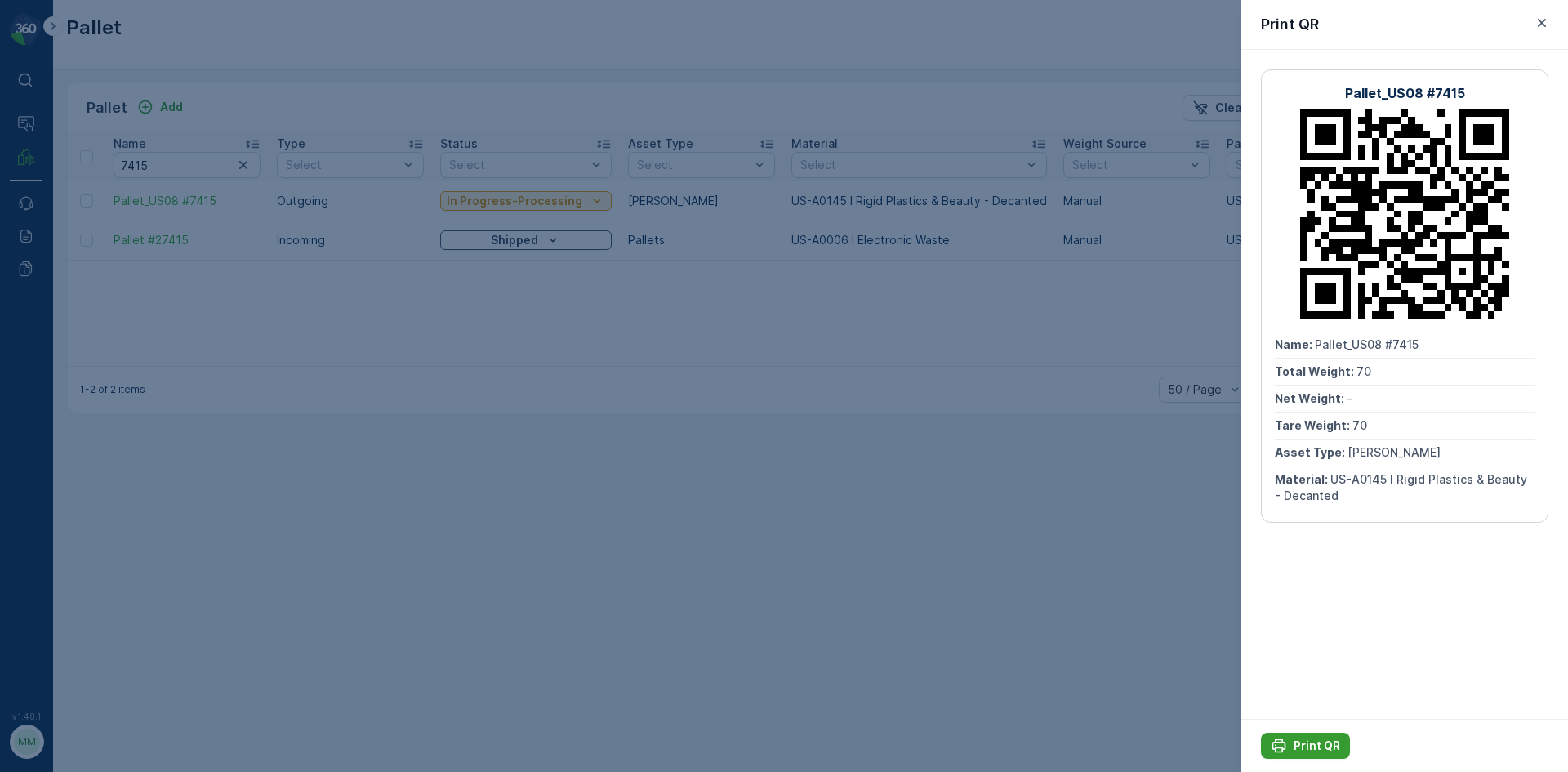
click at [1286, 748] on icon "Print QR" at bounding box center [1280, 746] width 14 height 14
click at [1547, 16] on icon "button" at bounding box center [1542, 23] width 17 height 17
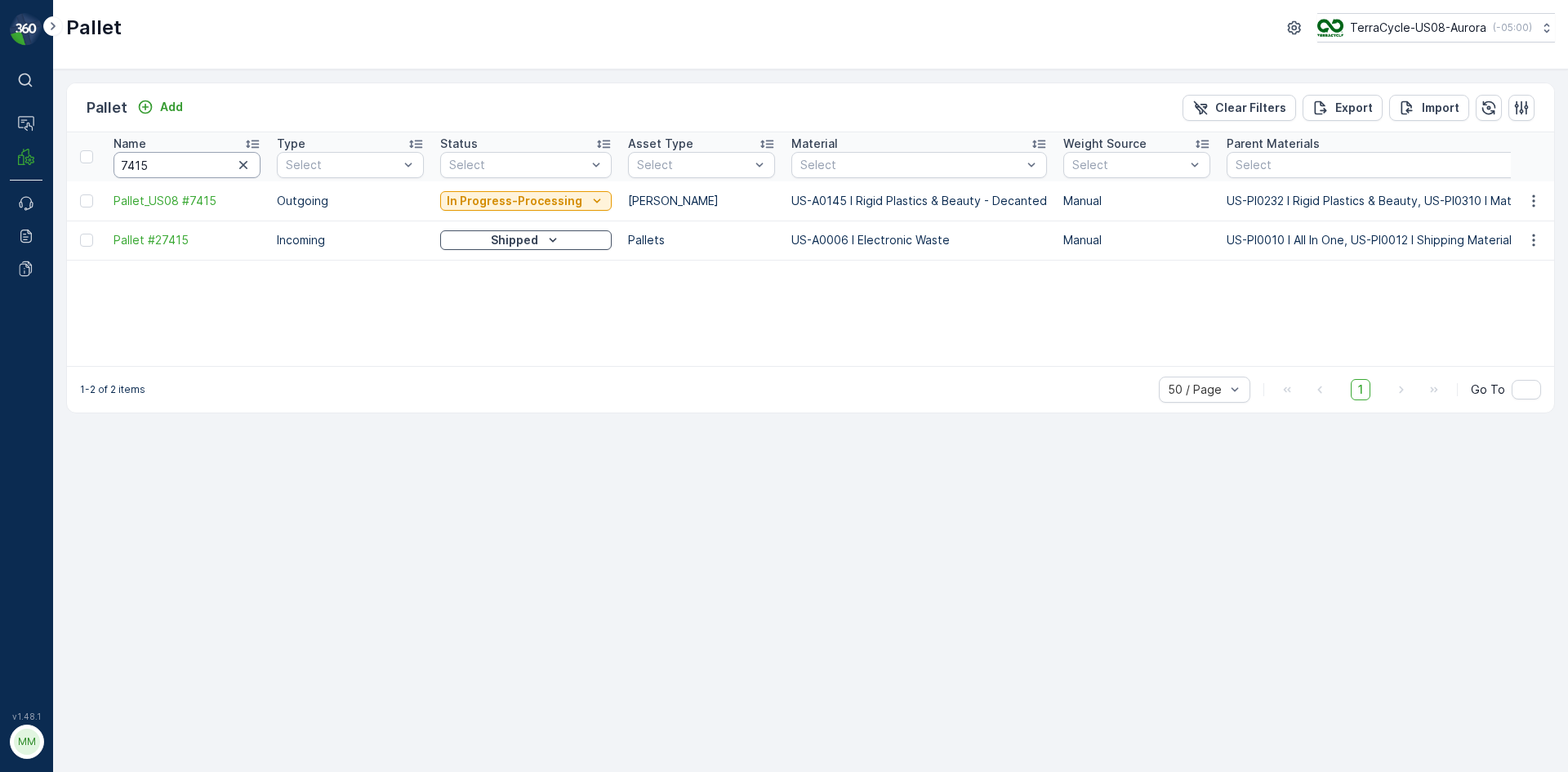
click at [172, 169] on input "7415" at bounding box center [187, 165] width 147 height 26
type input "7416"
click at [164, 197] on span "Pallet_US08 #7416" at bounding box center [187, 201] width 147 height 17
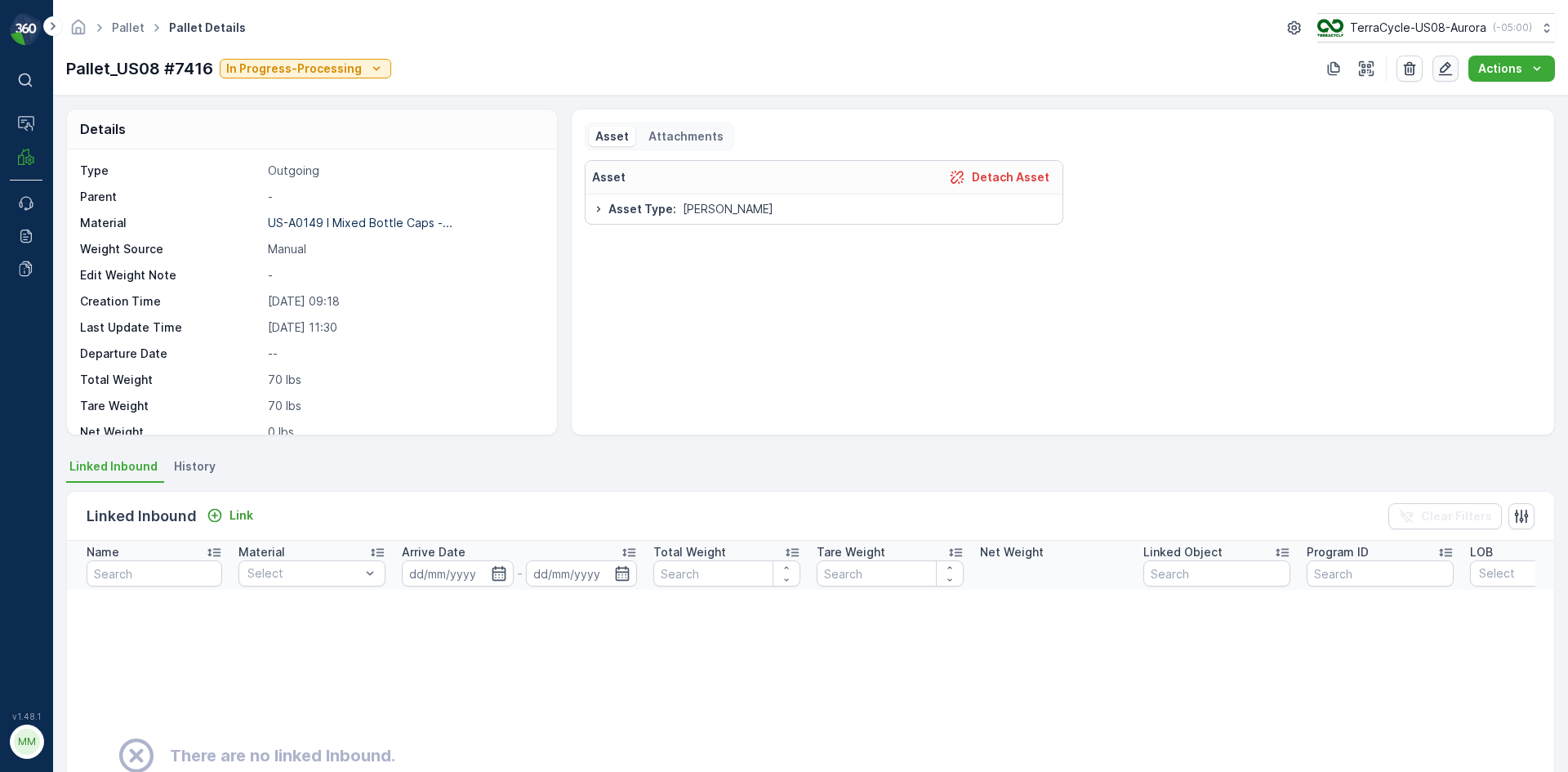
click at [1446, 64] on icon "button" at bounding box center [1446, 69] width 17 height 17
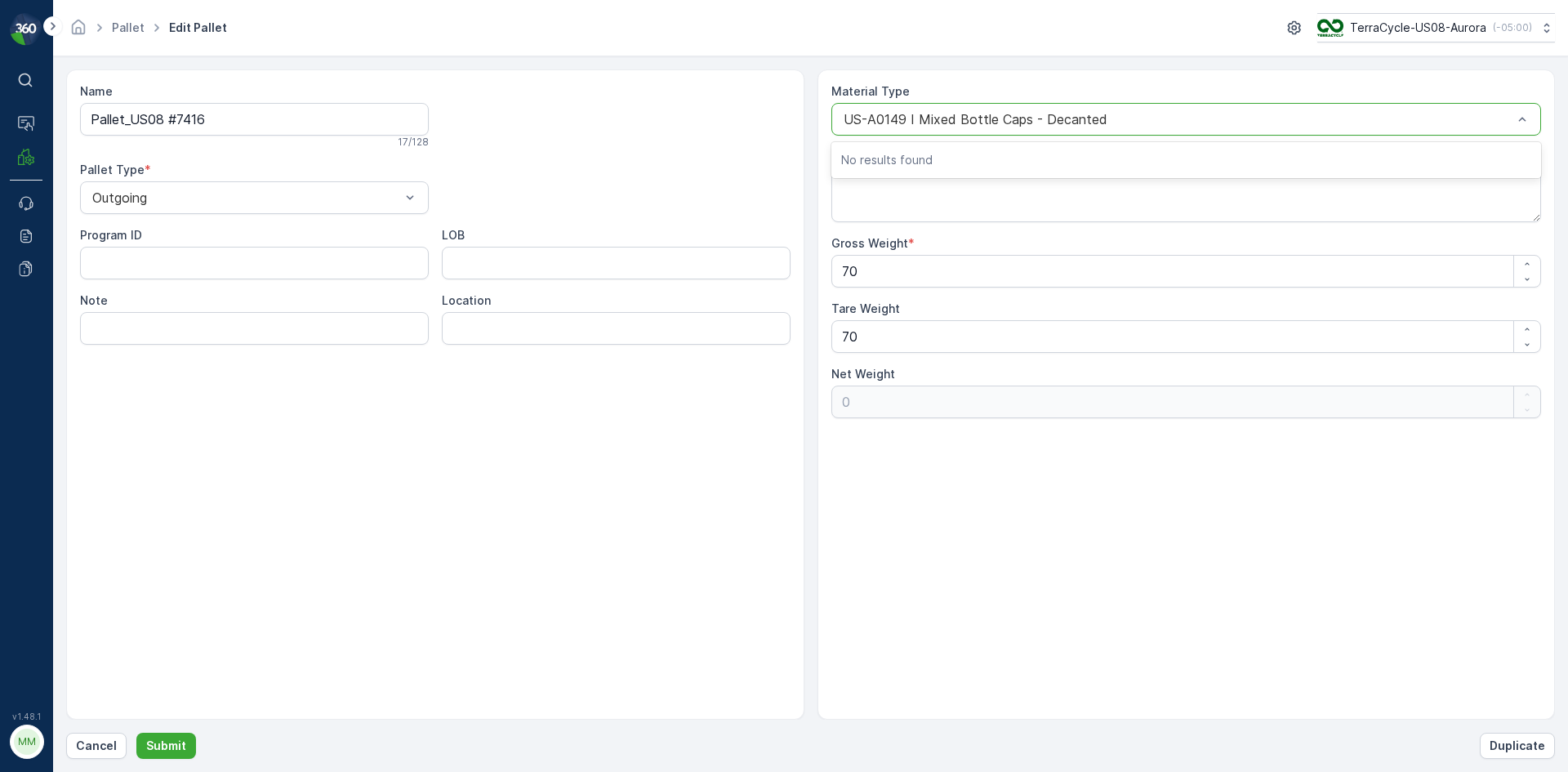
click at [1102, 116] on div at bounding box center [1178, 119] width 673 height 15
type input "145"
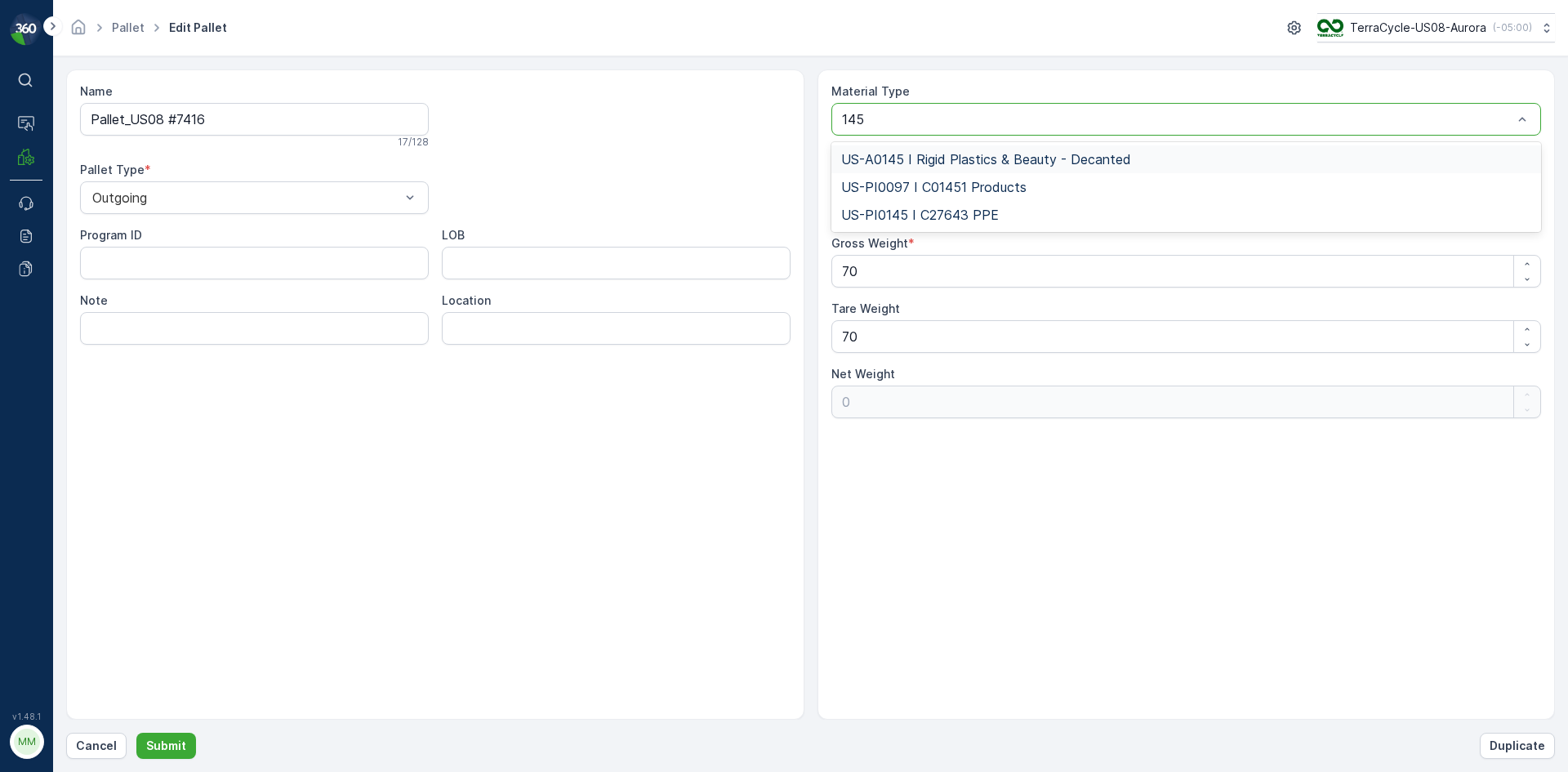
click at [1031, 155] on span "US-A0145 I Rigid Plastics & Beauty - Decanted" at bounding box center [986, 159] width 290 height 15
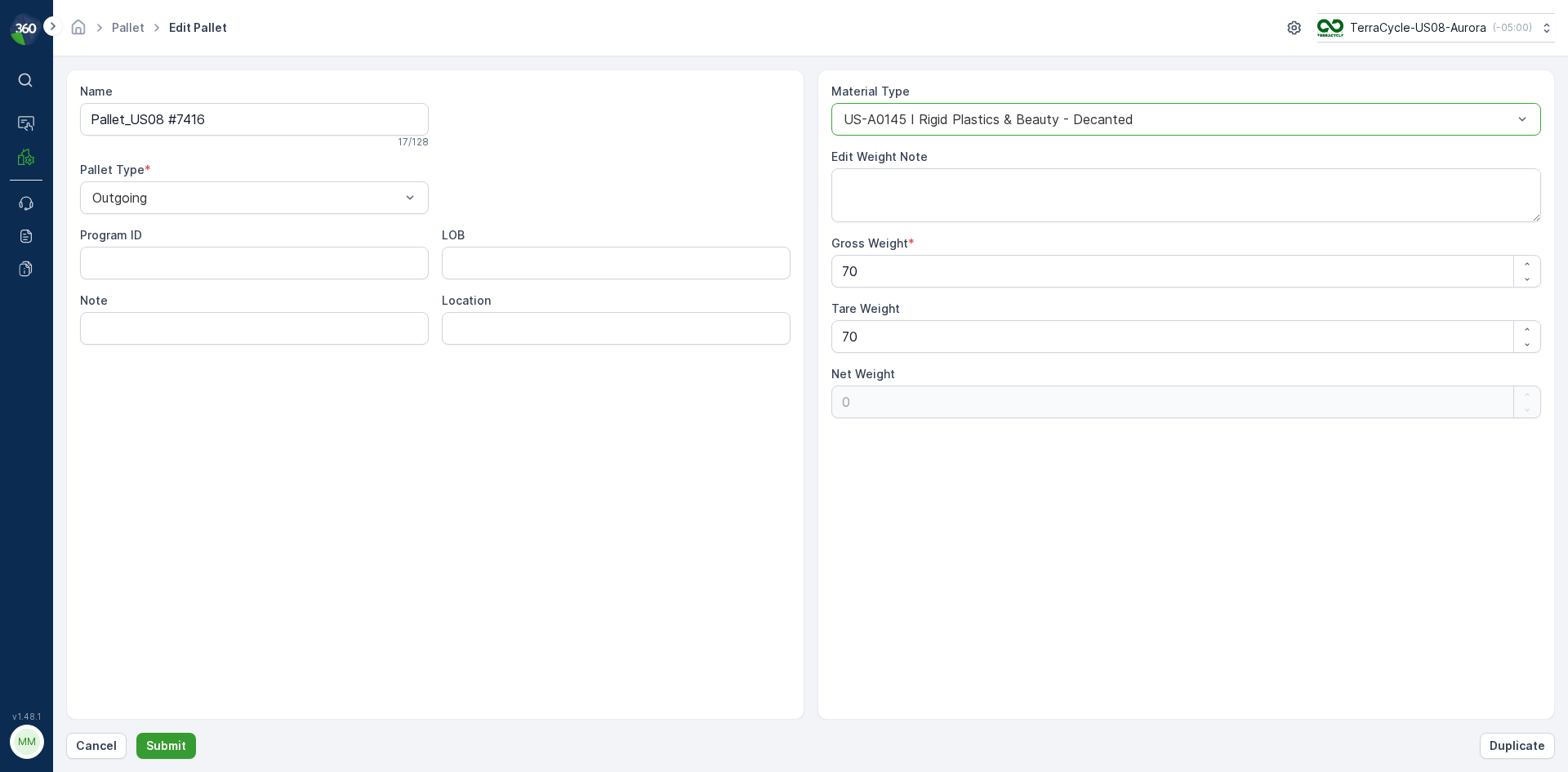
click at [184, 752] on button "Submit" at bounding box center [166, 746] width 60 height 26
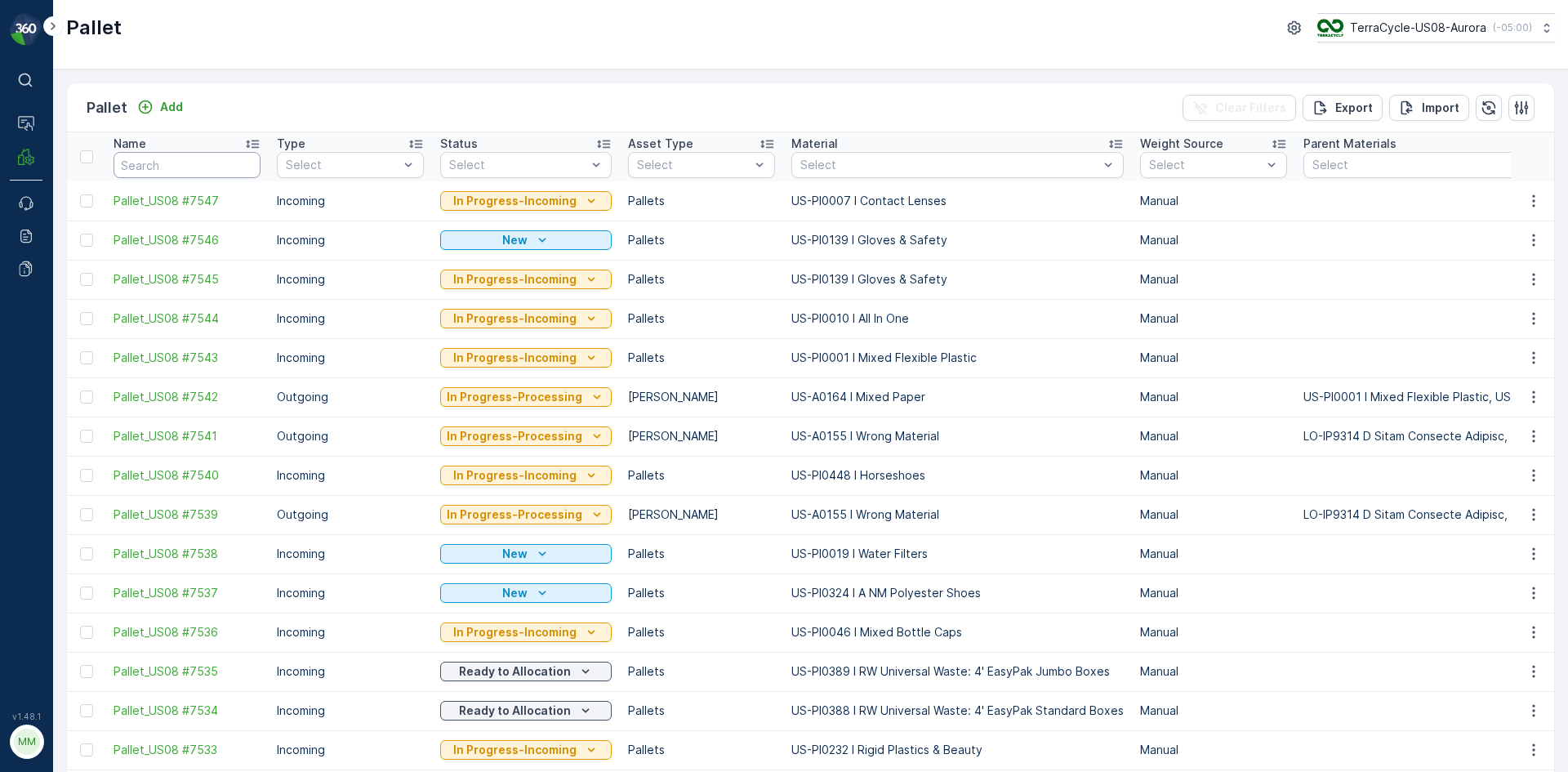
click at [138, 160] on input "text" at bounding box center [187, 165] width 147 height 26
type input "7416"
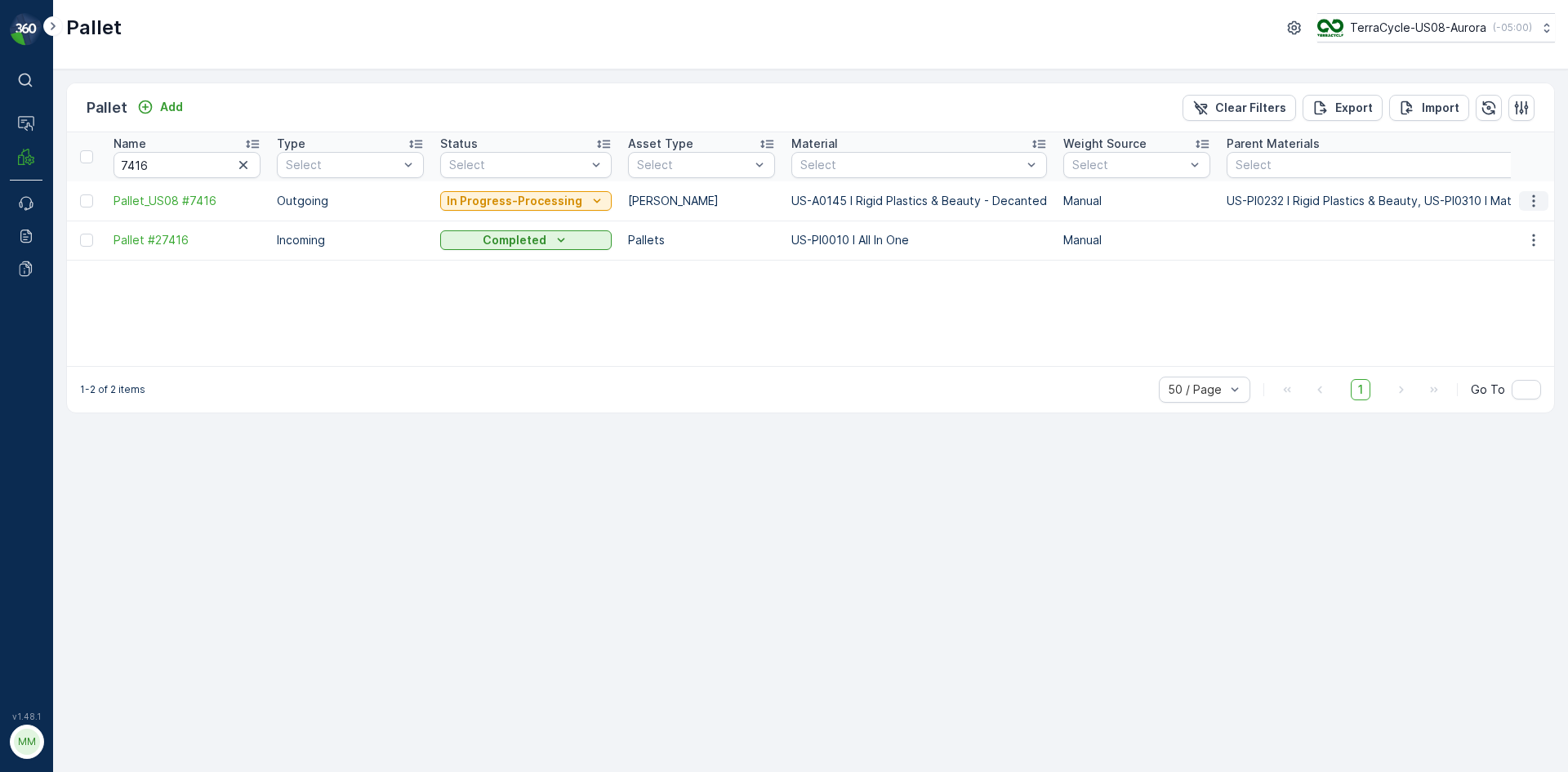
click at [1538, 196] on icon "button" at bounding box center [1534, 201] width 17 height 17
click at [1515, 316] on div "Print QR" at bounding box center [1514, 316] width 108 height 23
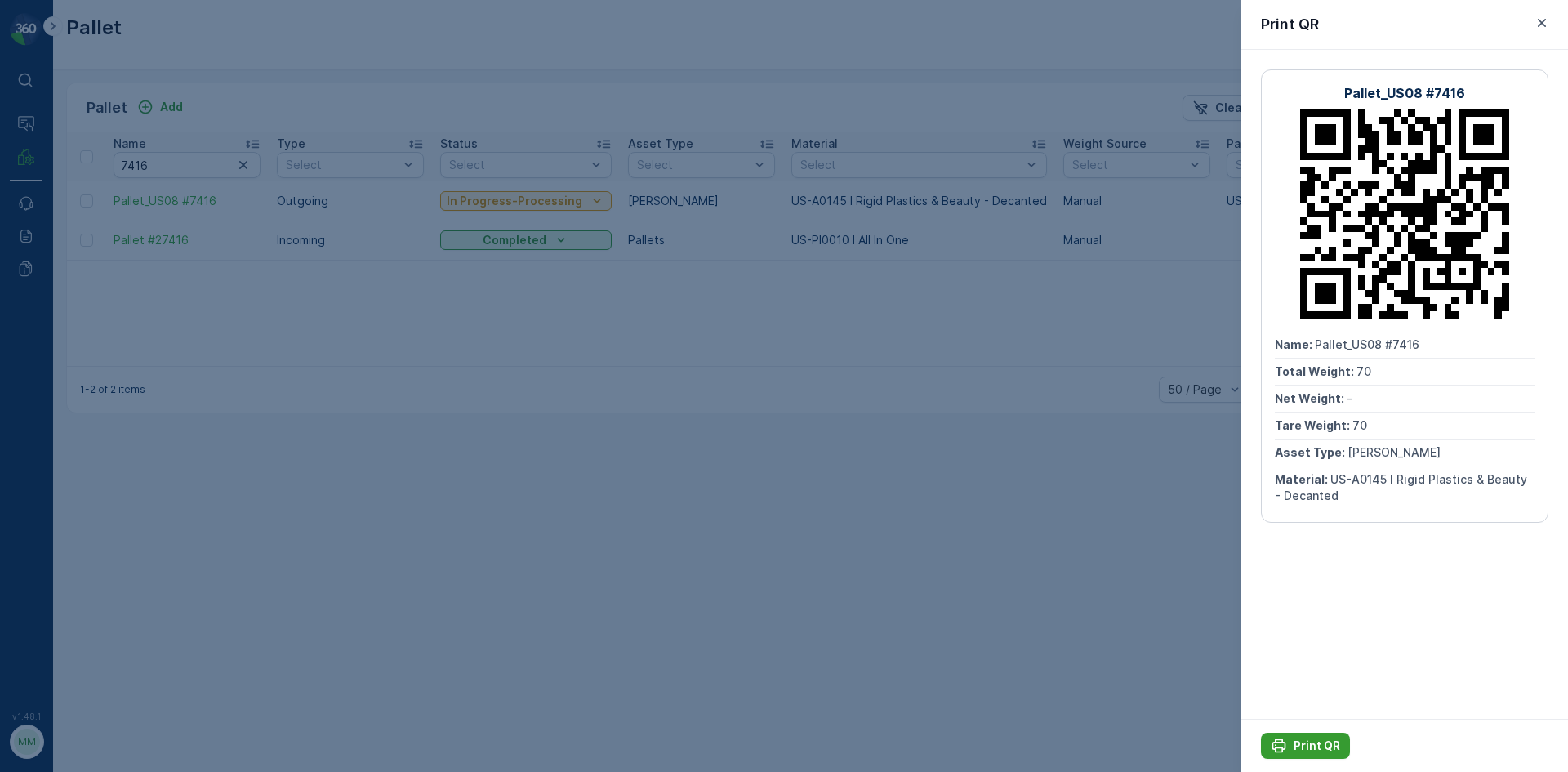
click at [1317, 744] on p "Print QR" at bounding box center [1317, 746] width 47 height 17
click at [1549, 19] on icon "button" at bounding box center [1542, 23] width 17 height 17
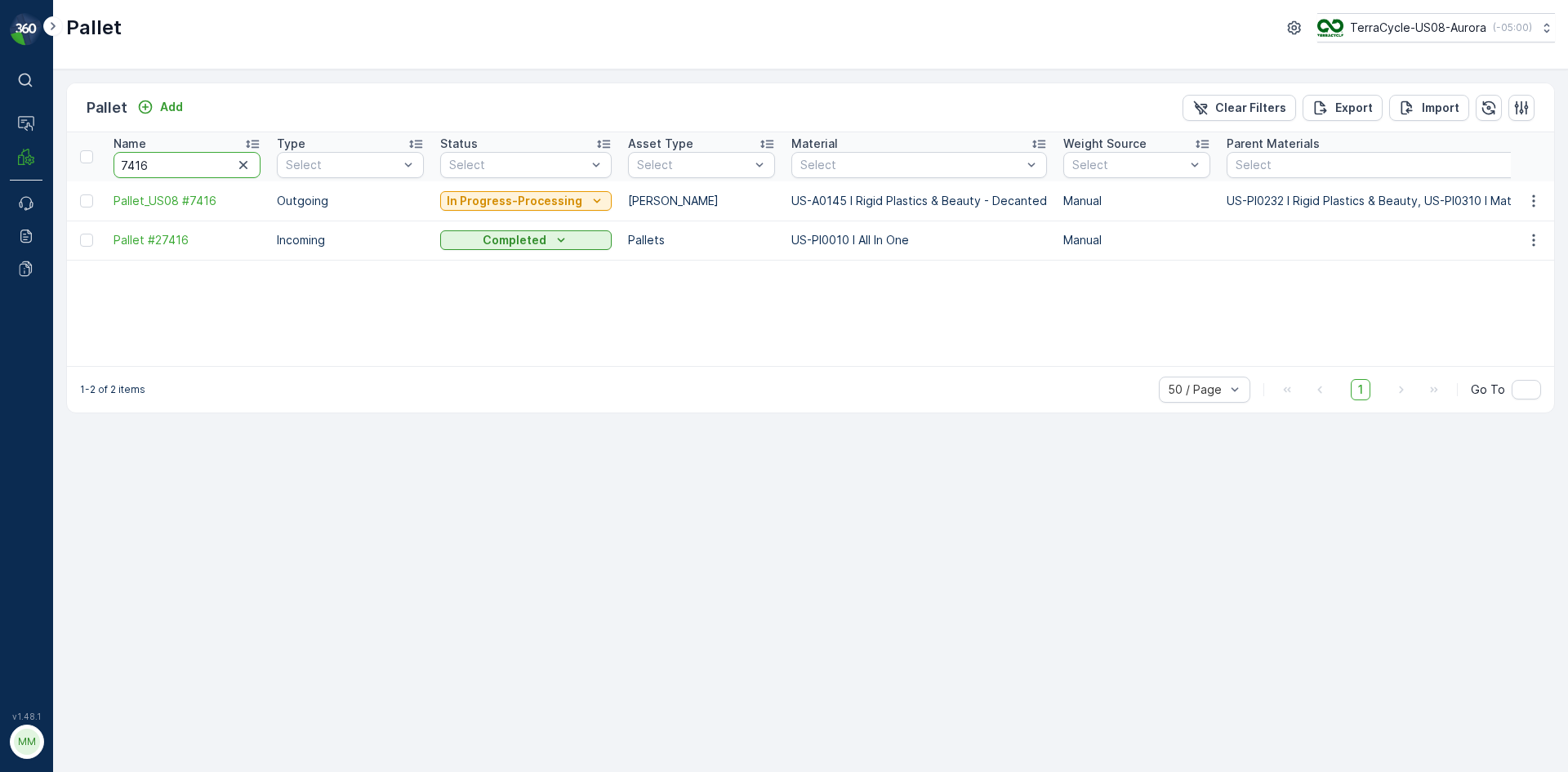
click at [173, 164] on input "7416" at bounding box center [187, 165] width 147 height 26
type input "74"
click at [173, 164] on input "742" at bounding box center [187, 165] width 147 height 26
type input "7424"
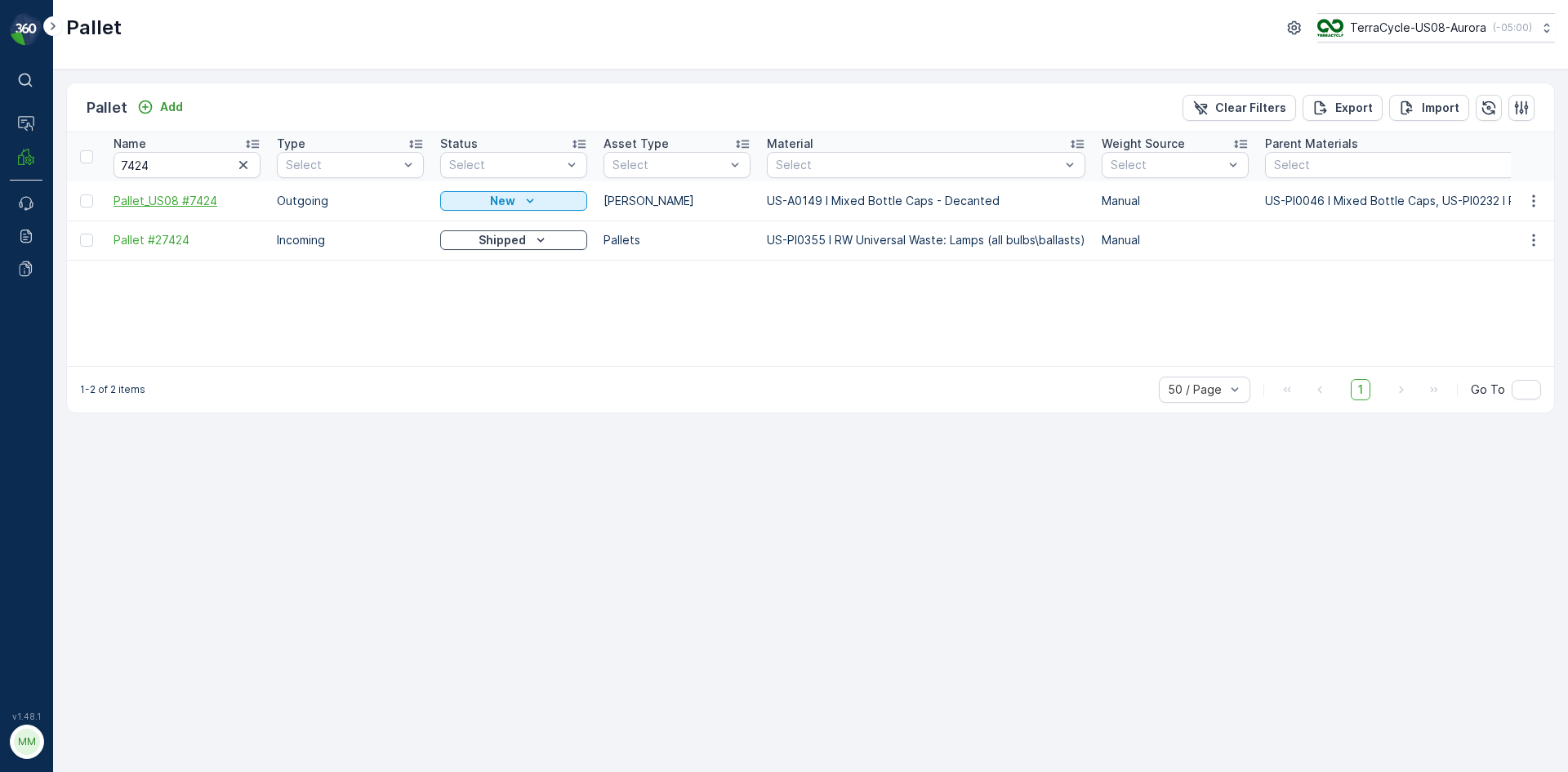
click at [179, 200] on span "Pallet_US08 #7424" at bounding box center [187, 201] width 147 height 17
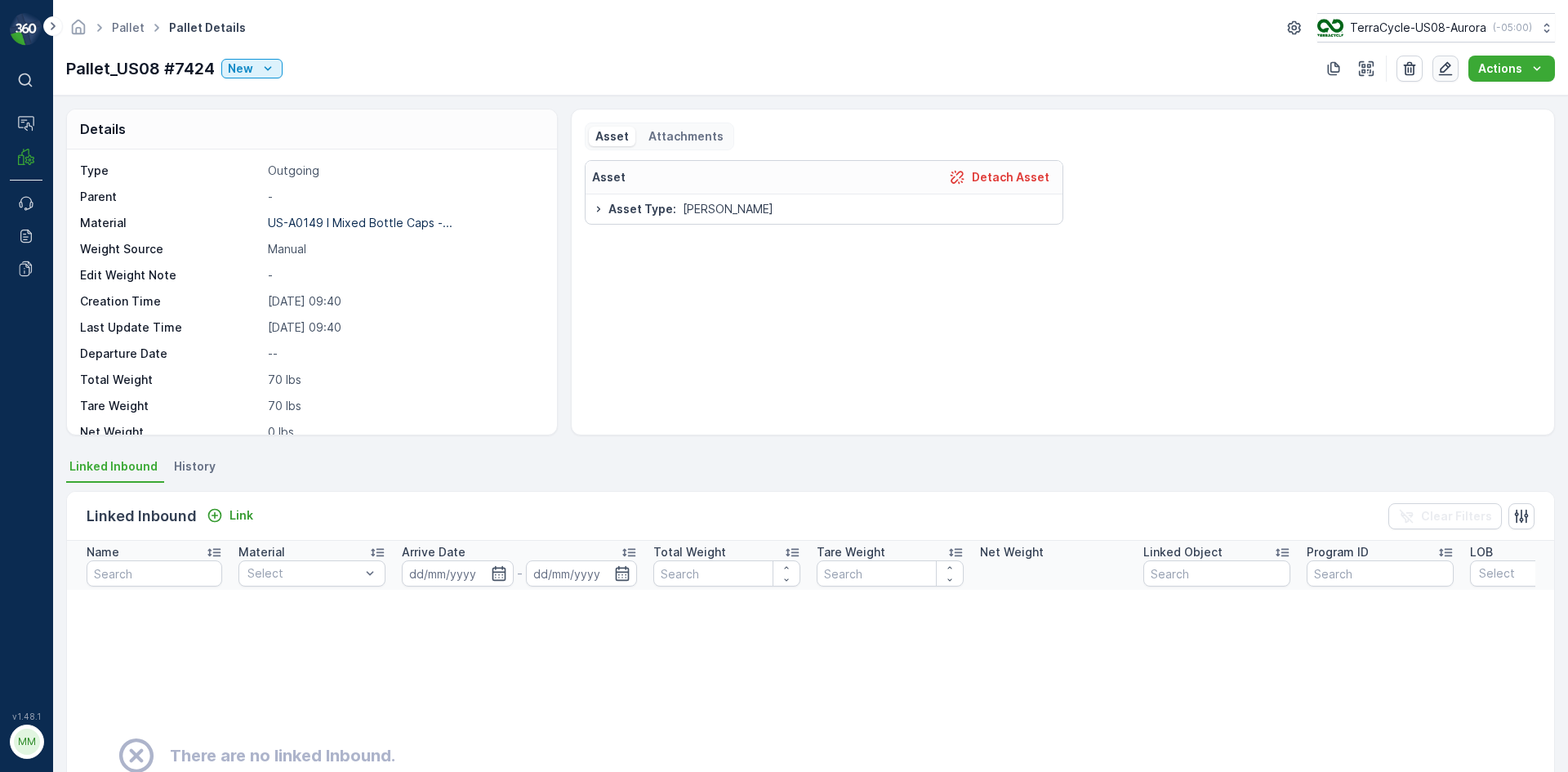
click at [1449, 74] on icon "button" at bounding box center [1446, 69] width 14 height 14
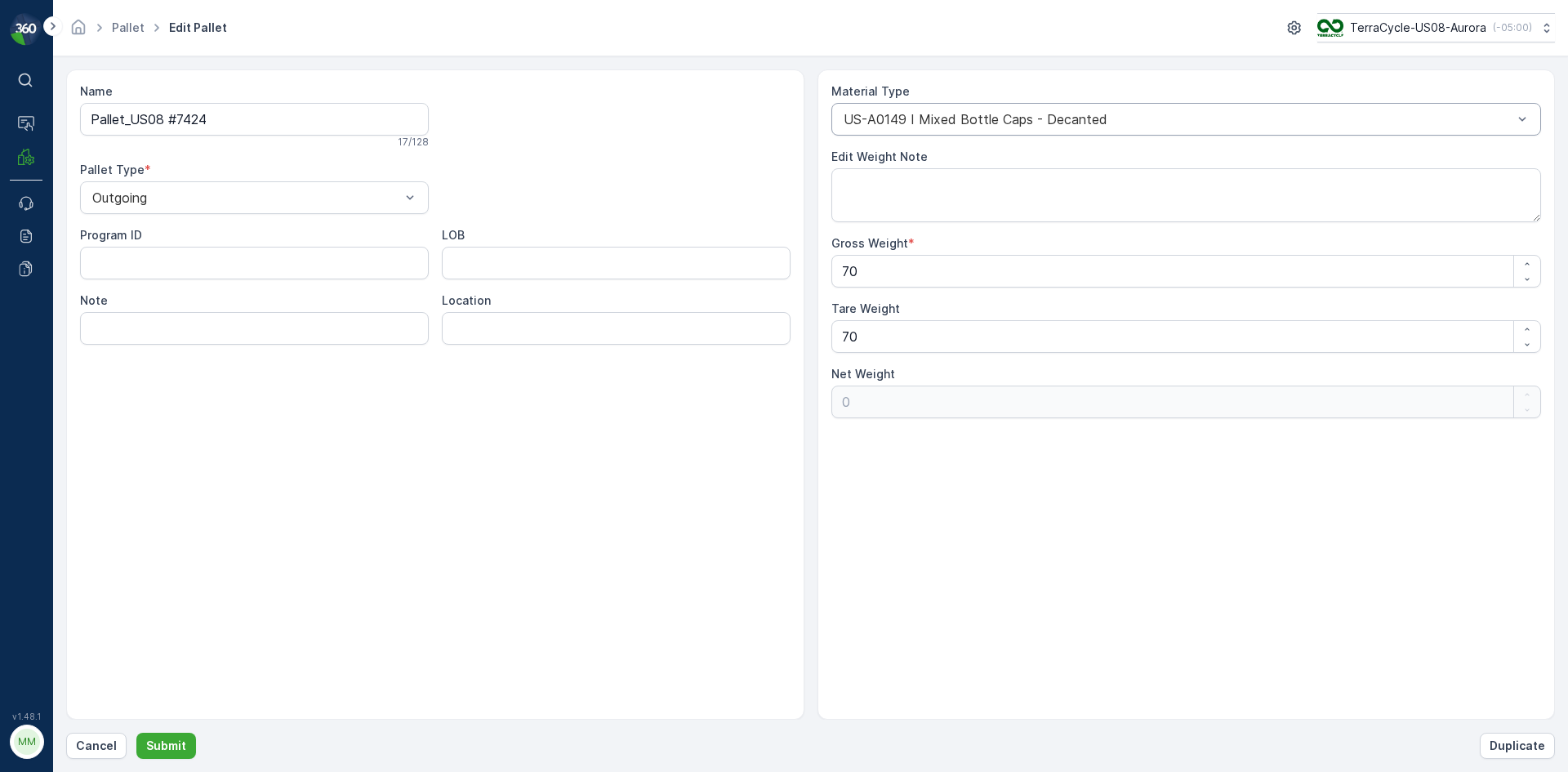
click at [1112, 115] on div at bounding box center [1178, 119] width 673 height 15
type input "145"
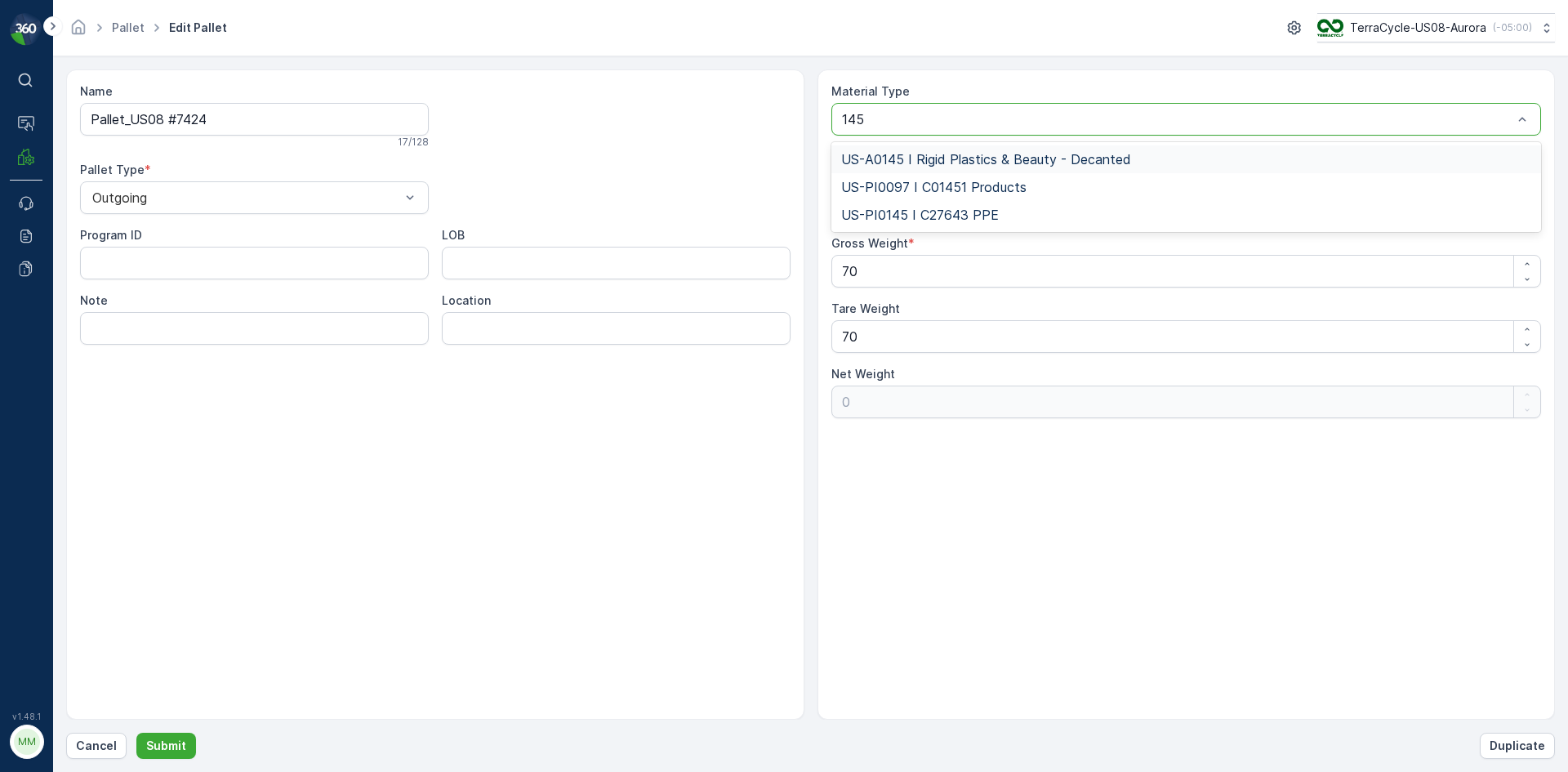
click at [1114, 152] on span "US-A0145 I Rigid Plastics & Beauty - Decanted" at bounding box center [986, 159] width 290 height 15
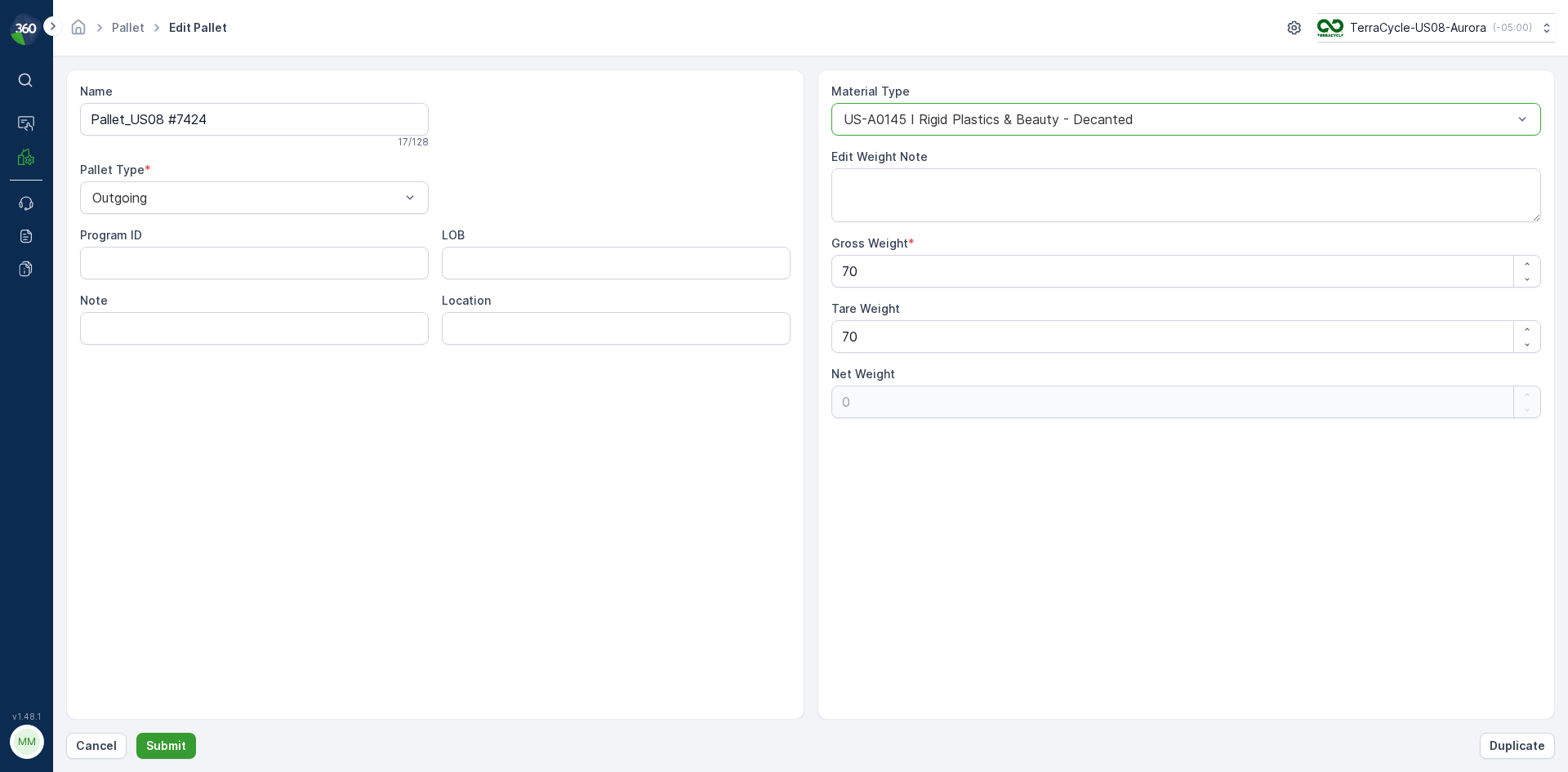
click at [172, 743] on p "Submit" at bounding box center [166, 746] width 40 height 17
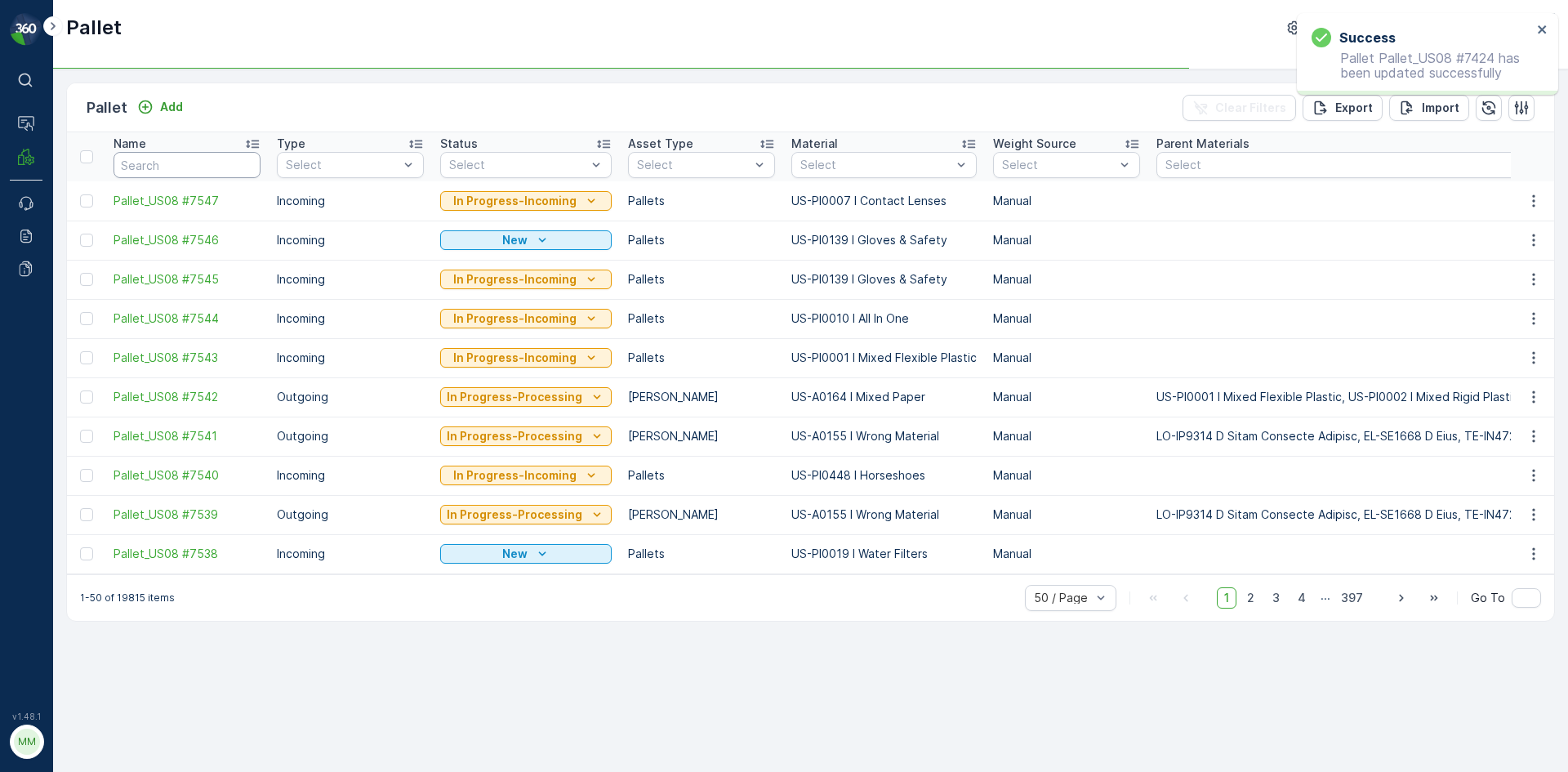
click at [207, 160] on input "text" at bounding box center [187, 165] width 147 height 26
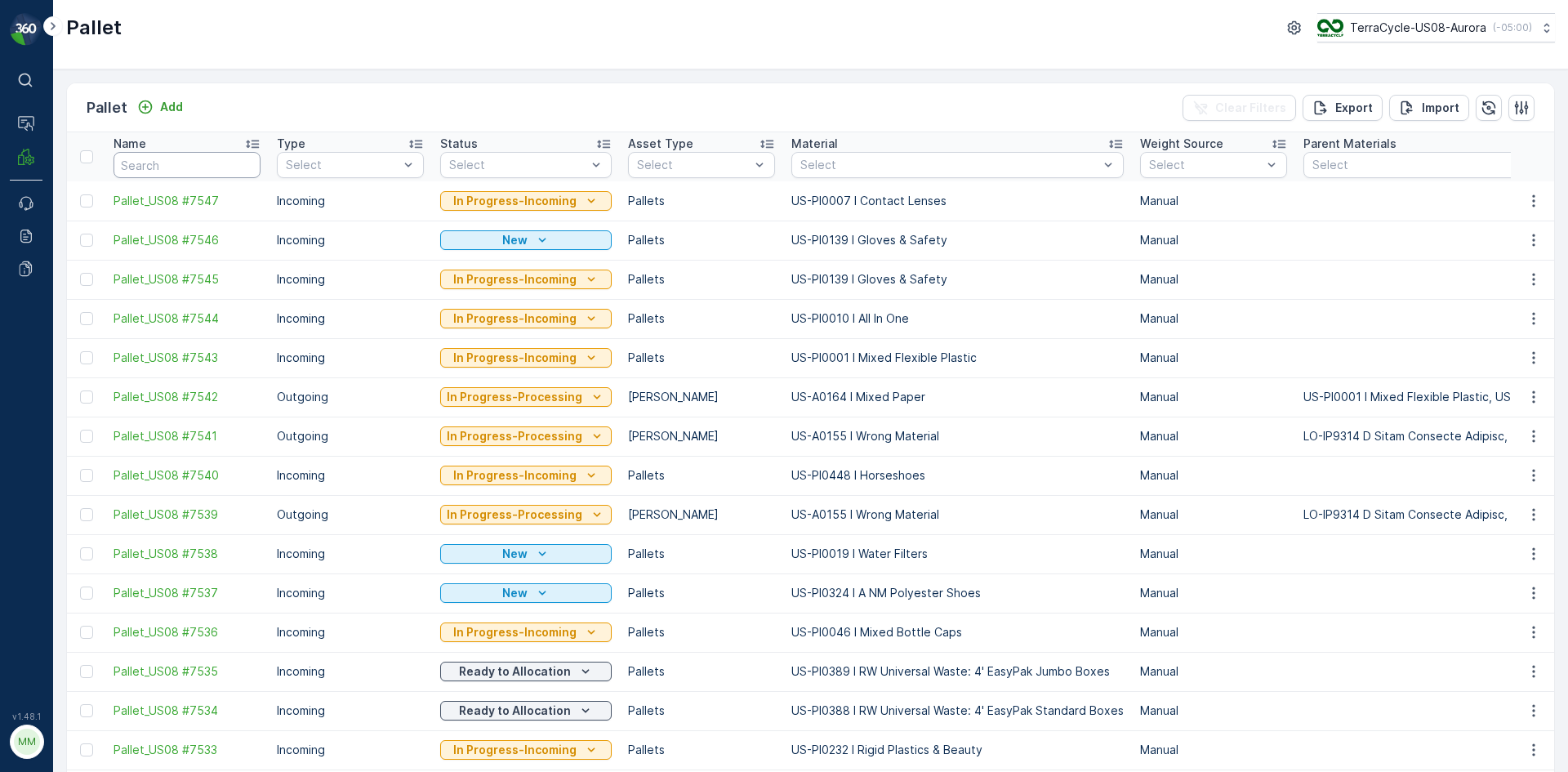
click at [205, 160] on input "text" at bounding box center [187, 165] width 147 height 26
type input "7424"
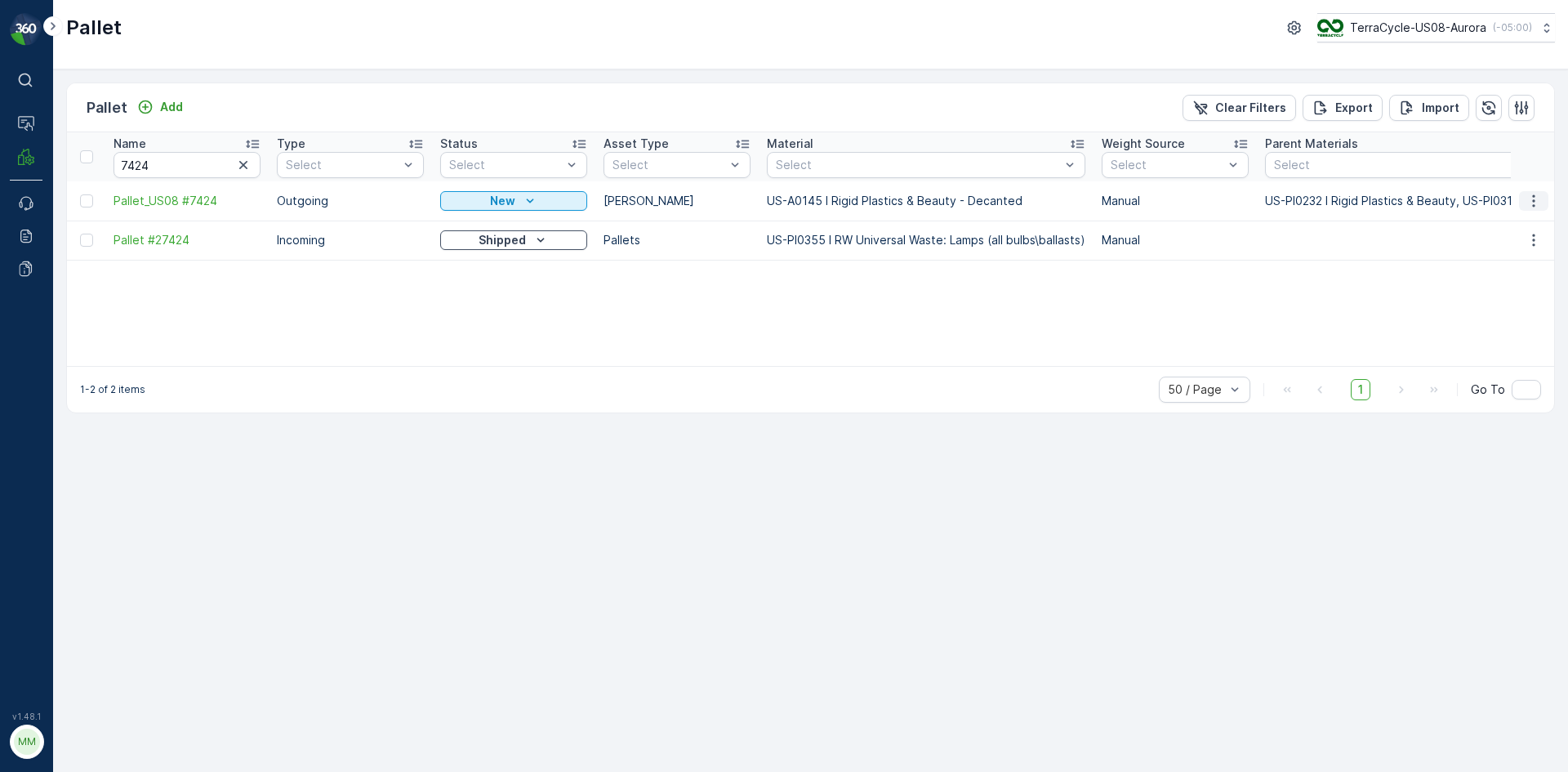
click at [1532, 202] on icon "button" at bounding box center [1534, 201] width 17 height 17
click at [1494, 322] on span "Print QR" at bounding box center [1490, 316] width 45 height 17
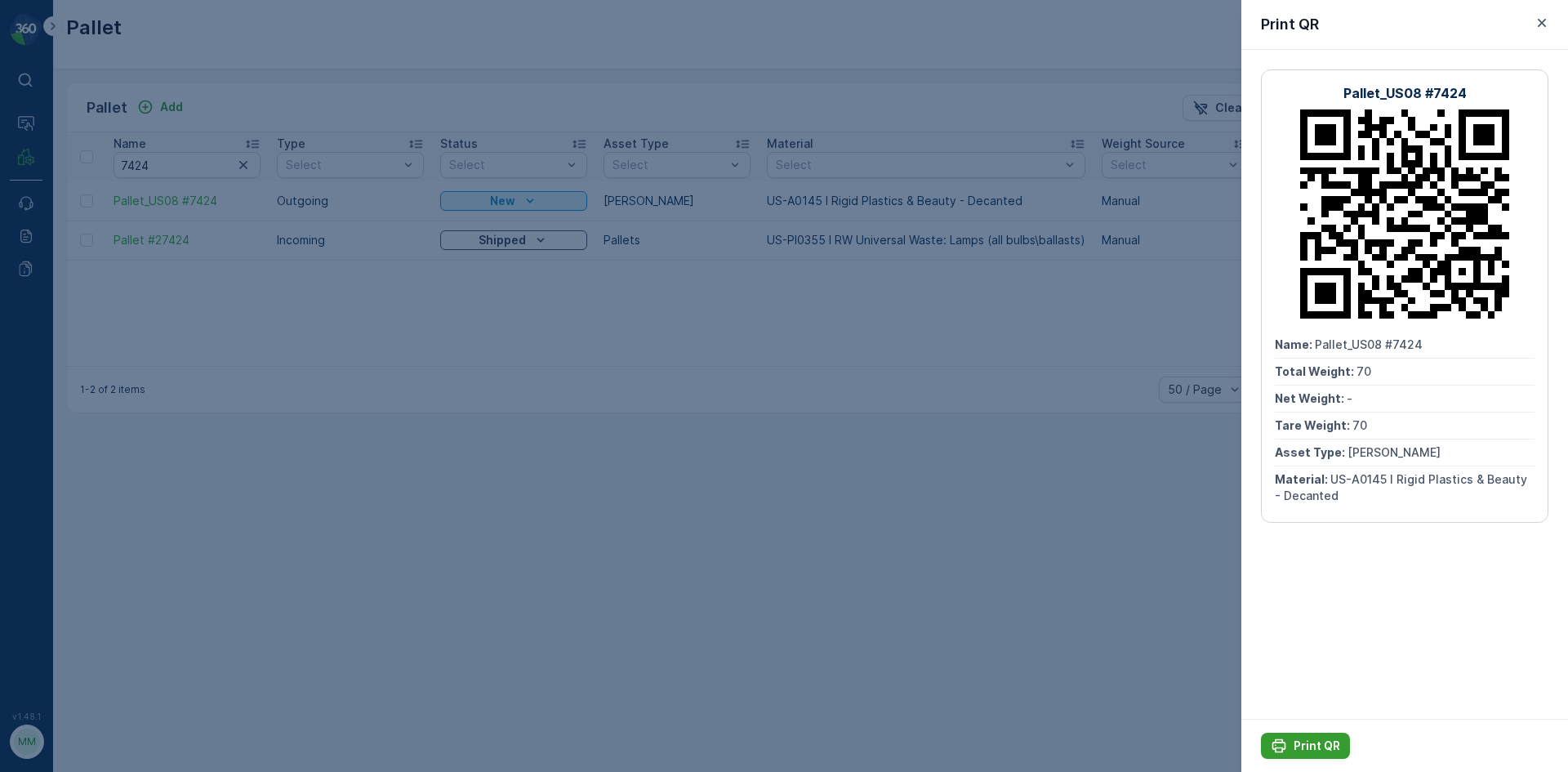
click at [1337, 746] on p "Print QR" at bounding box center [1317, 746] width 47 height 17
